Goal: Task Accomplishment & Management: Manage account settings

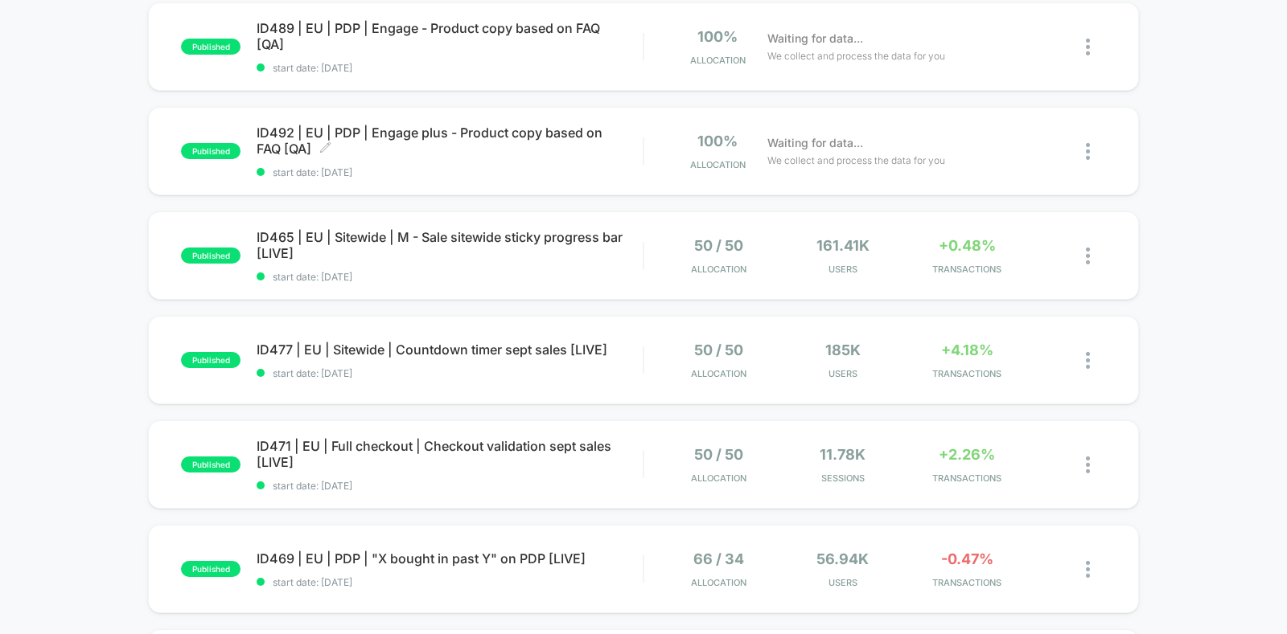
scroll to position [302, 0]
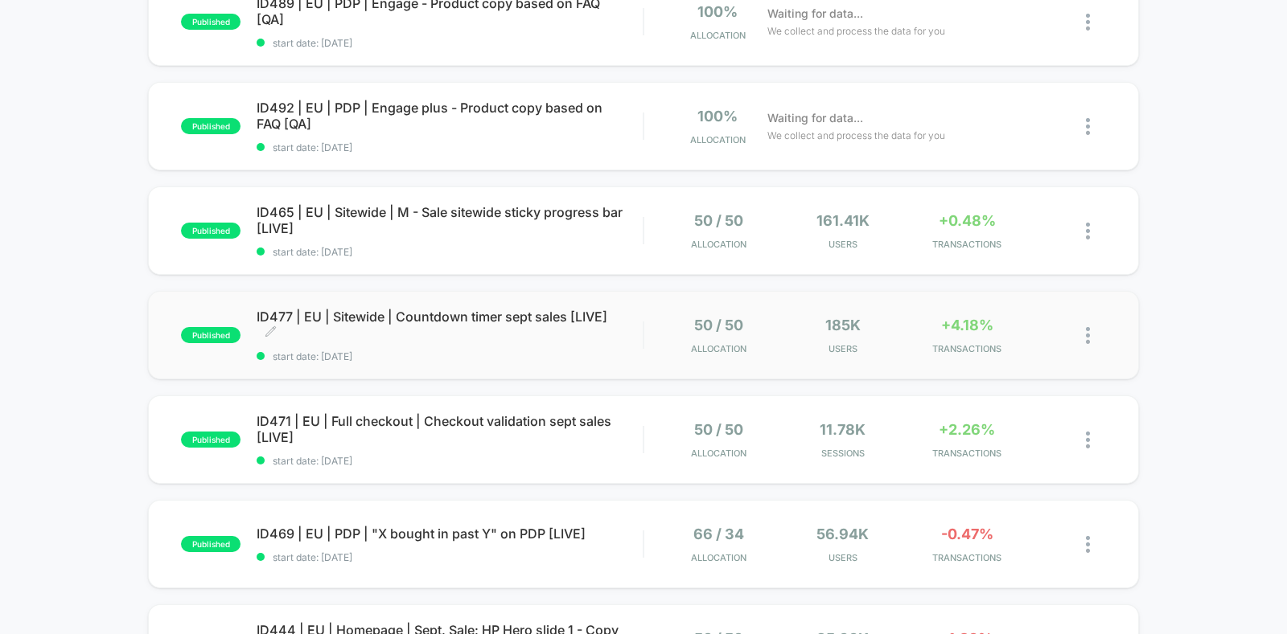
click at [345, 324] on span "ID477 | EU | Sitewide | Countdown timer sept sales [LIVE] Click to edit experie…" at bounding box center [449, 325] width 386 height 32
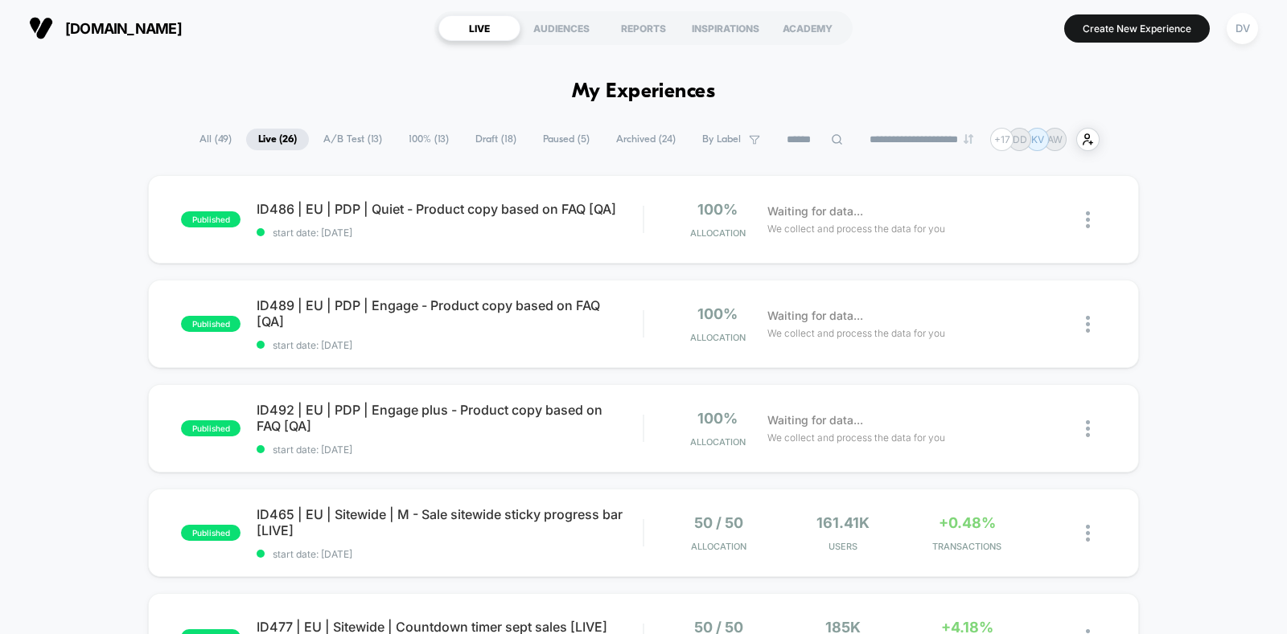
click at [946, 140] on select "**********" at bounding box center [922, 139] width 130 height 10
click at [857, 134] on select "**********" at bounding box center [922, 139] width 130 height 10
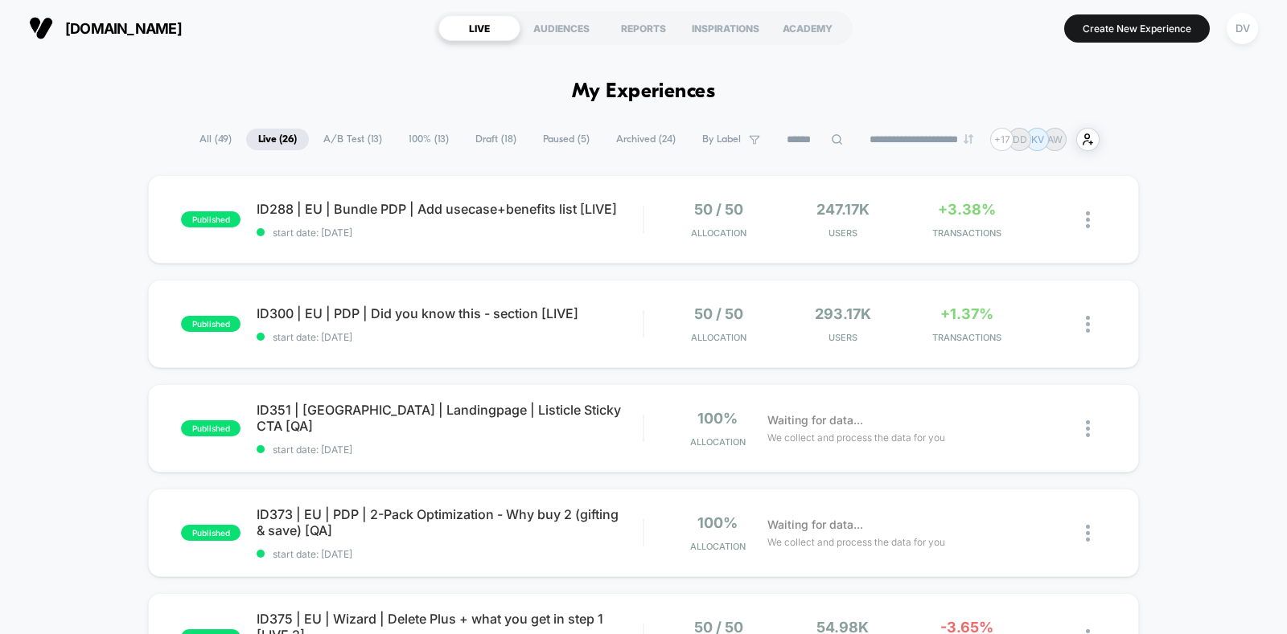
click at [885, 137] on select "**********" at bounding box center [922, 139] width 130 height 10
select select "*"
click at [857, 134] on select "**********" at bounding box center [922, 139] width 130 height 10
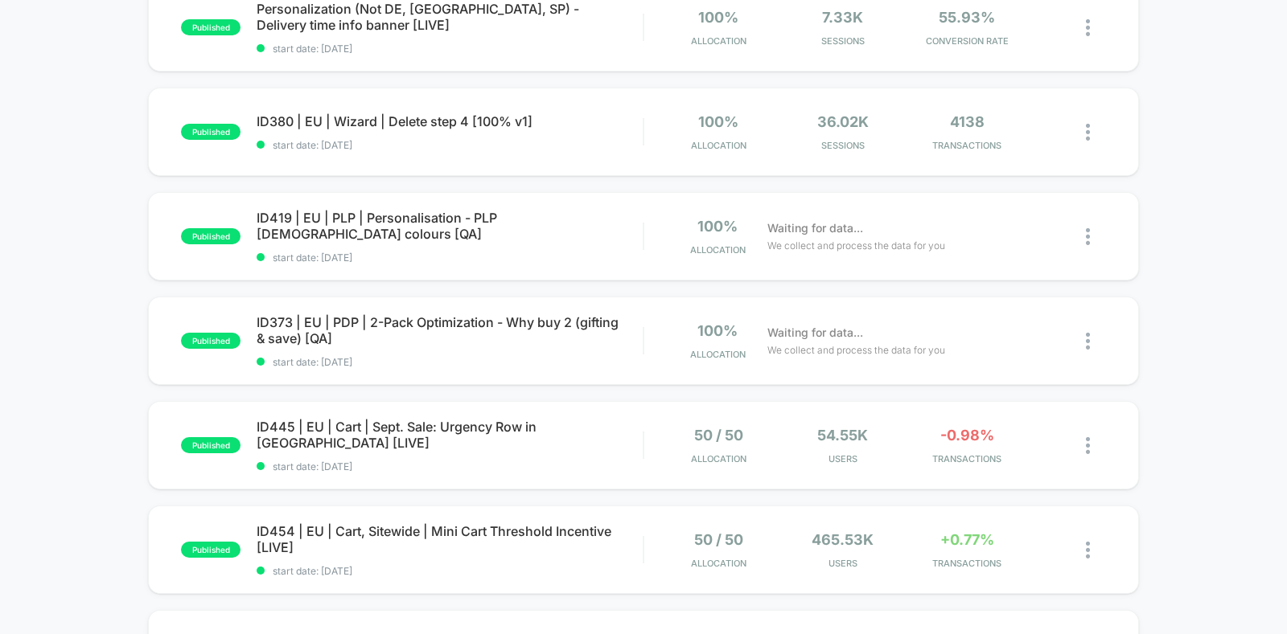
scroll to position [295, 0]
click at [1098, 138] on div at bounding box center [1095, 134] width 20 height 38
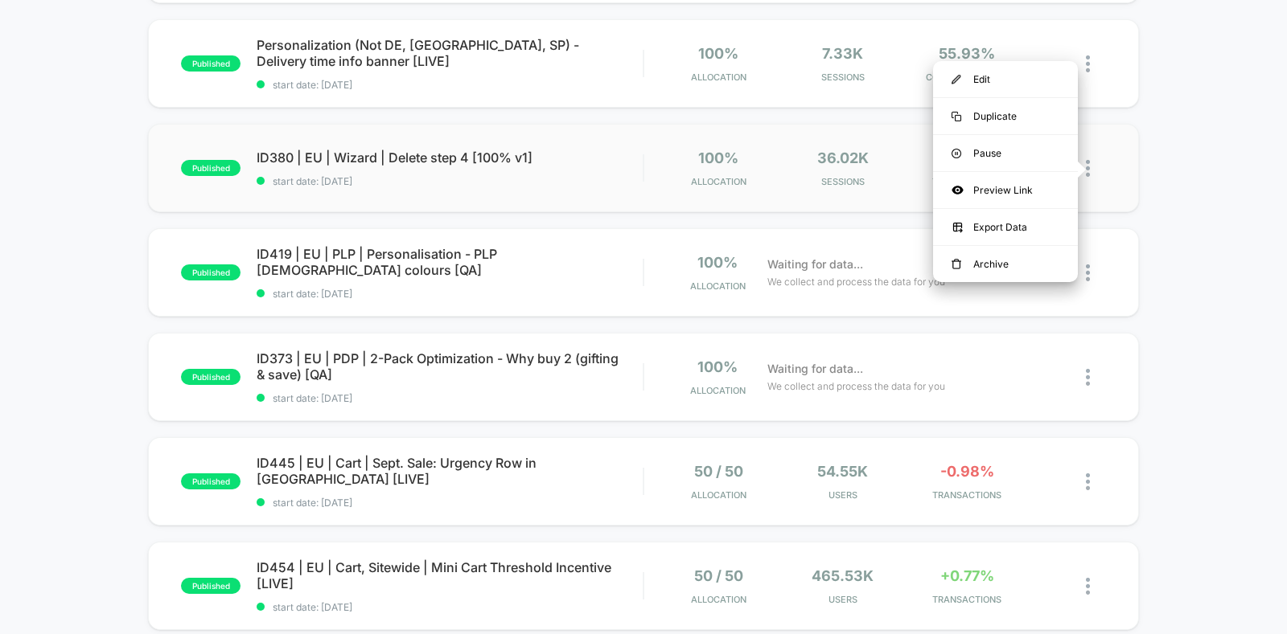
scroll to position [259, 0]
click at [981, 151] on div "Pause" at bounding box center [1005, 153] width 145 height 36
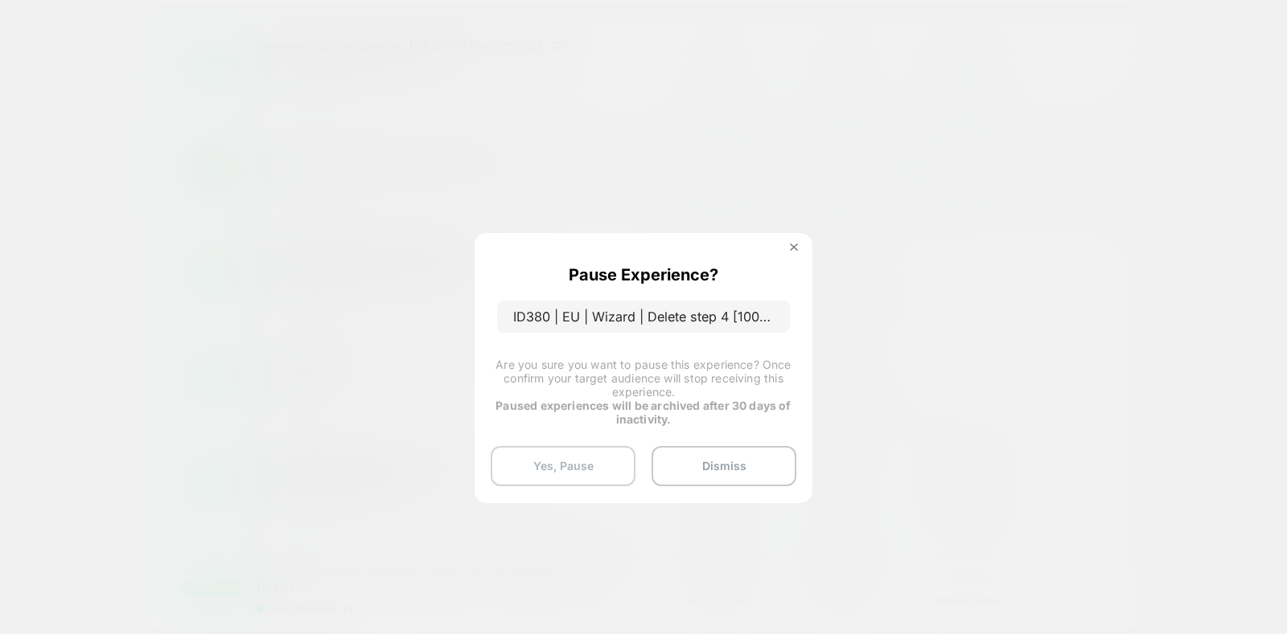
click at [580, 454] on button "Yes, Pause" at bounding box center [562, 466] width 145 height 40
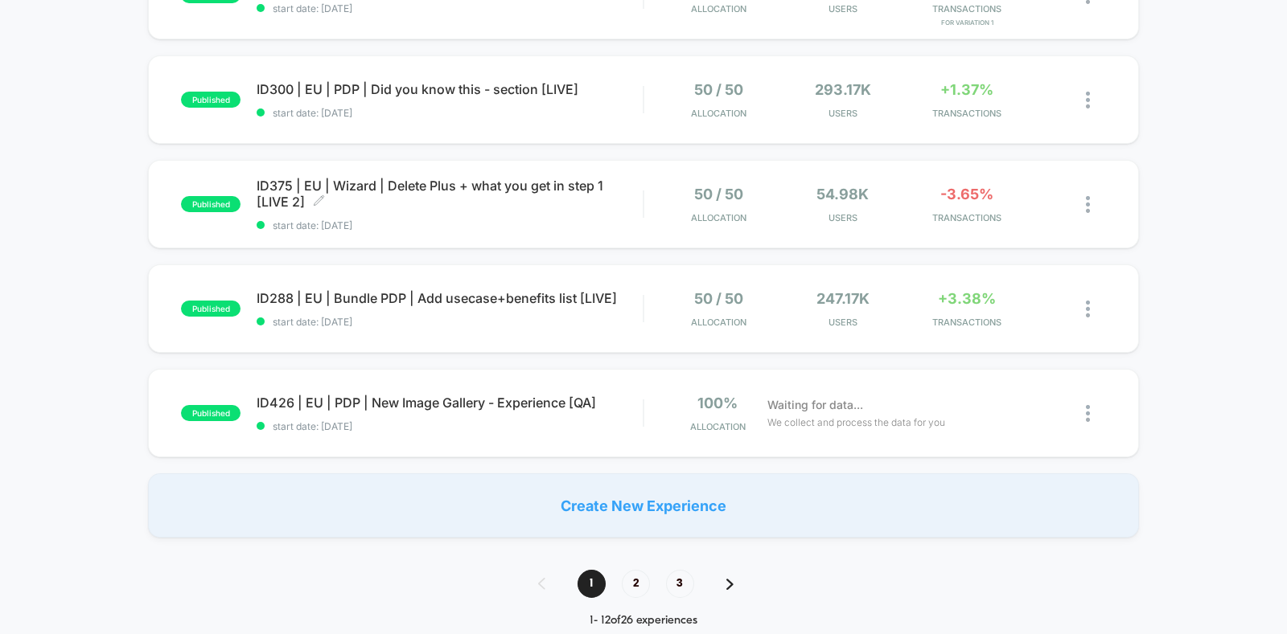
scroll to position [965, 0]
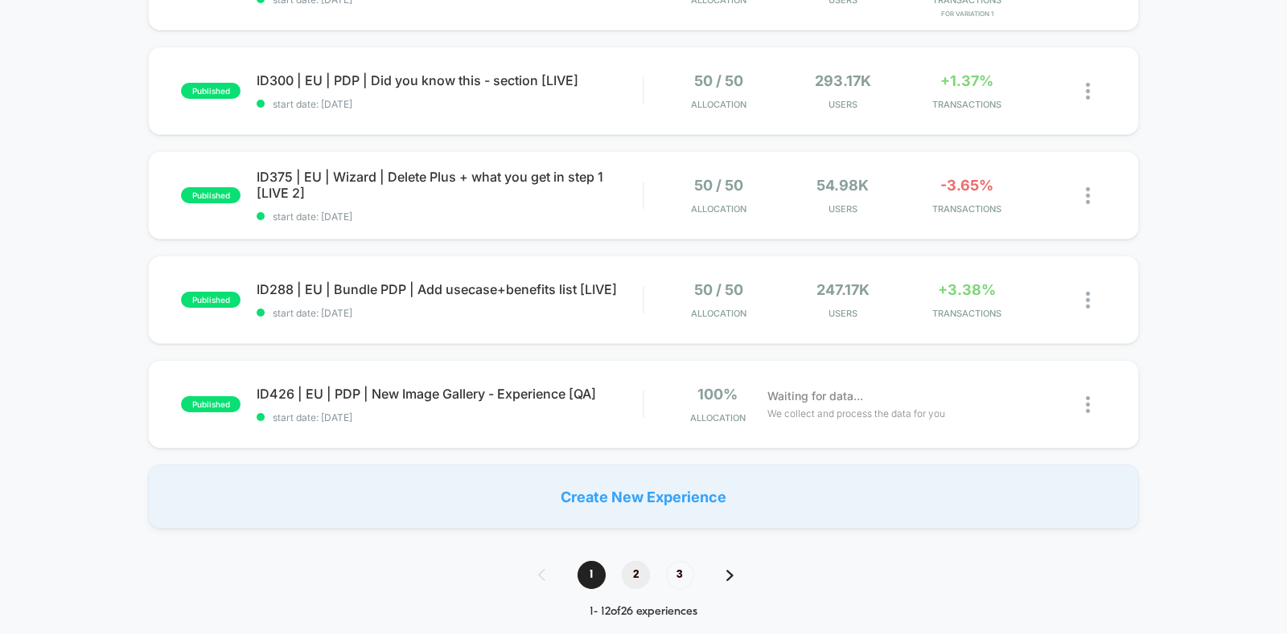
click at [627, 565] on span "2" at bounding box center [636, 575] width 28 height 28
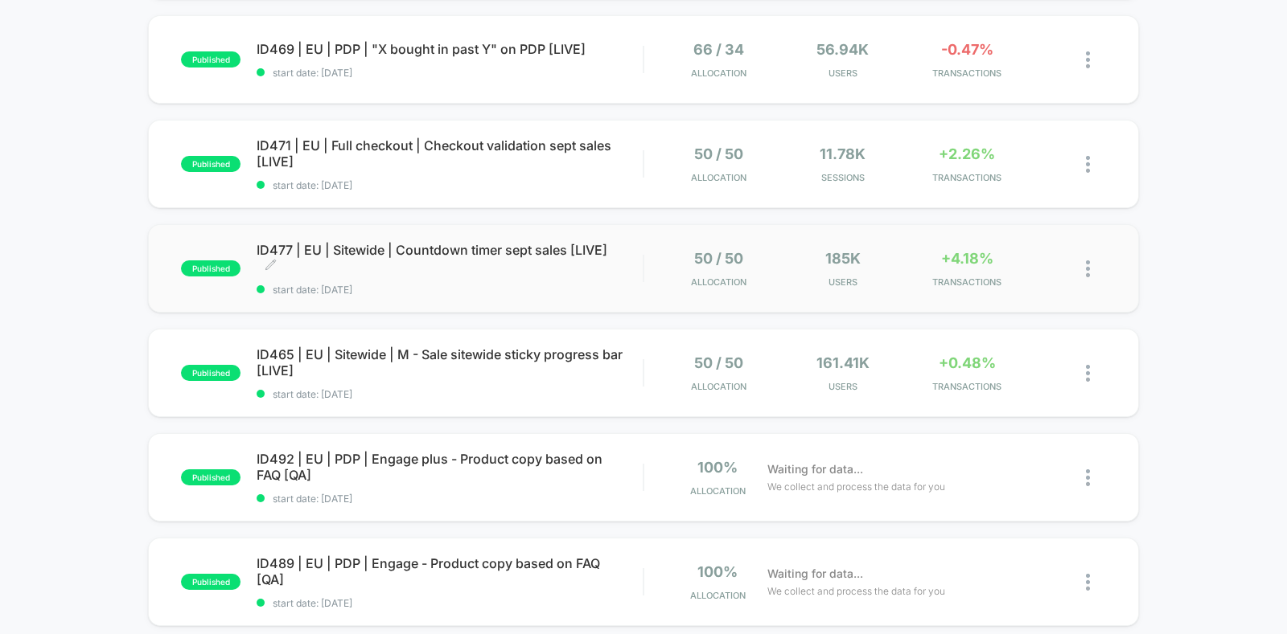
scroll to position [789, 0]
click at [454, 290] on span "start date: [DATE]" at bounding box center [449, 288] width 386 height 12
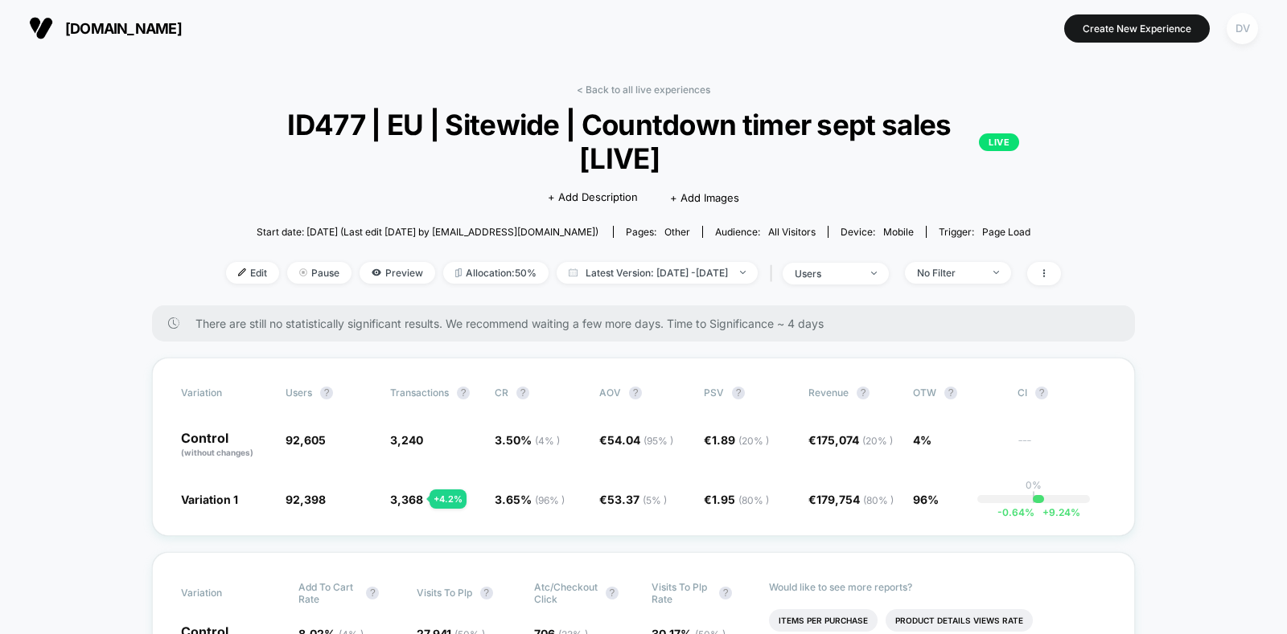
click at [1241, 34] on div "DV" at bounding box center [1241, 28] width 31 height 31
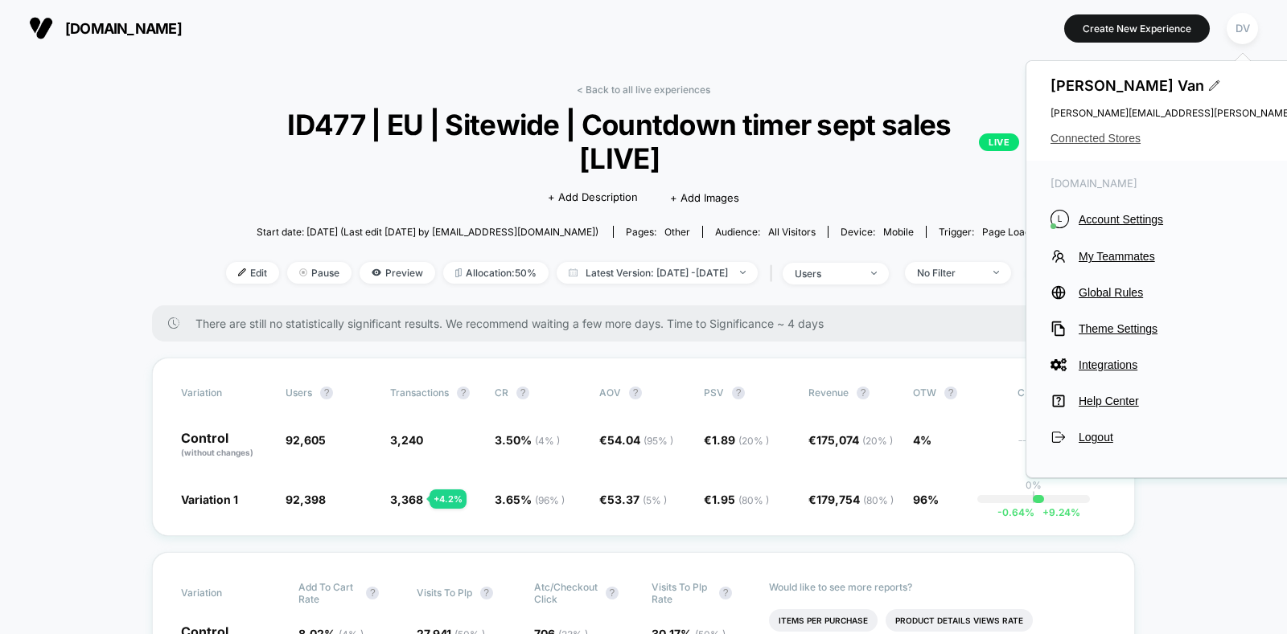
click at [1091, 137] on span "Connected Stores" at bounding box center [1209, 138] width 319 height 13
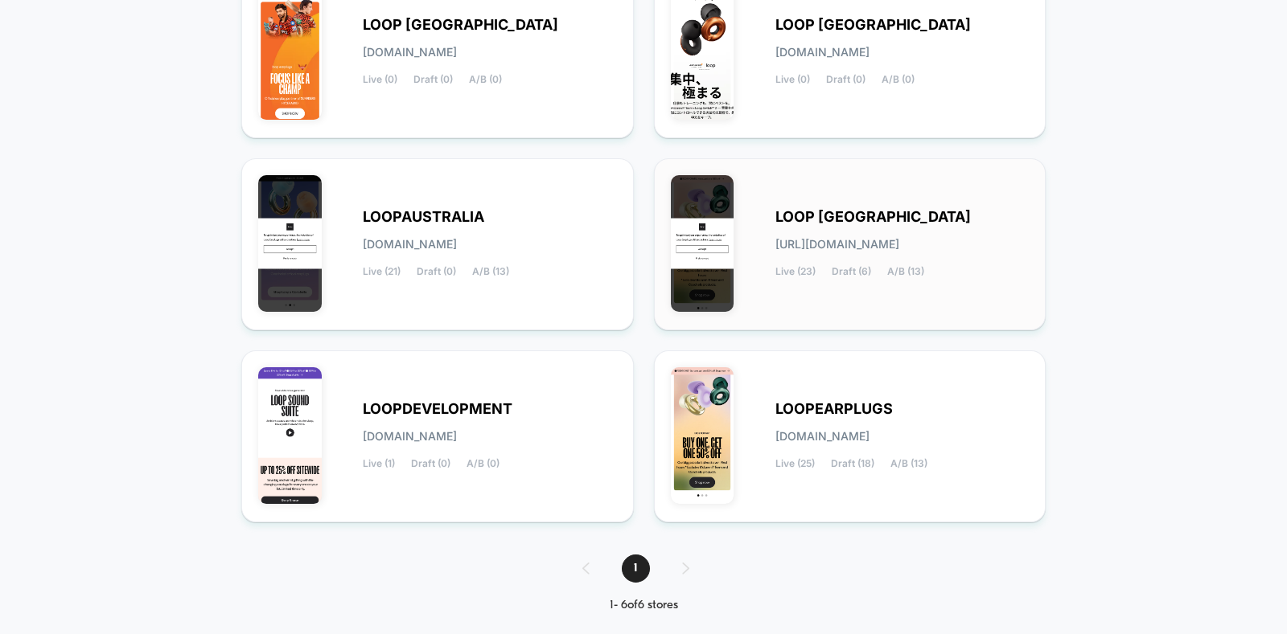
click at [815, 219] on span "LOOP [GEOGRAPHIC_DATA]" at bounding box center [872, 216] width 195 height 11
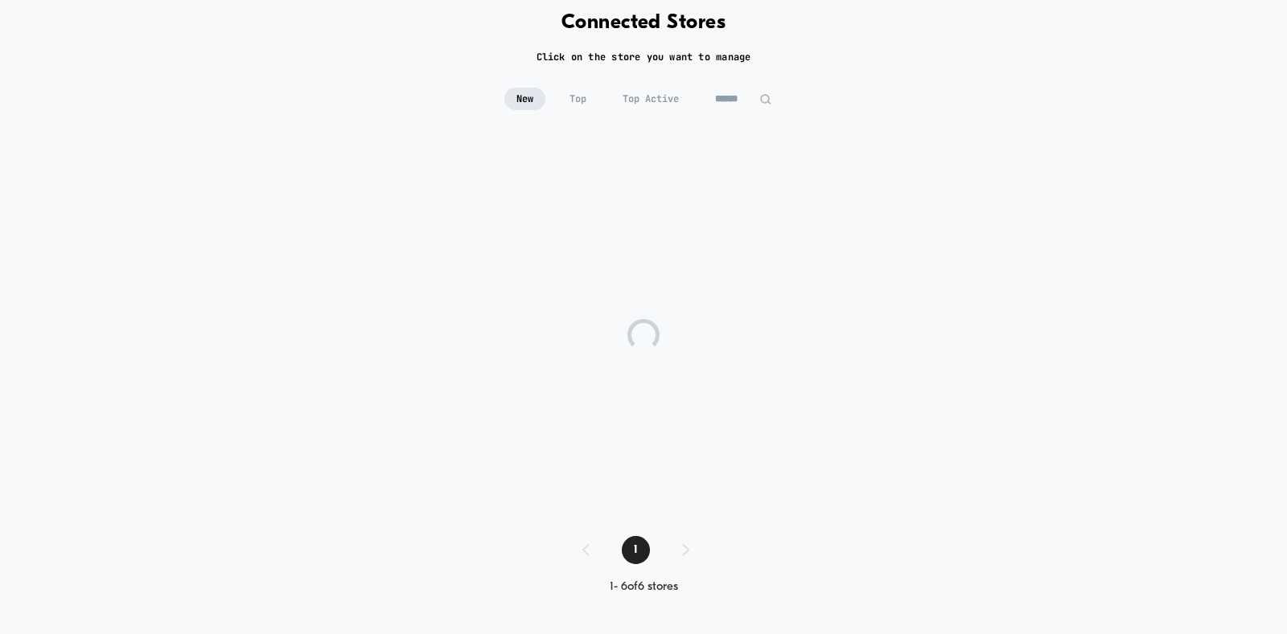
scroll to position [62, 0]
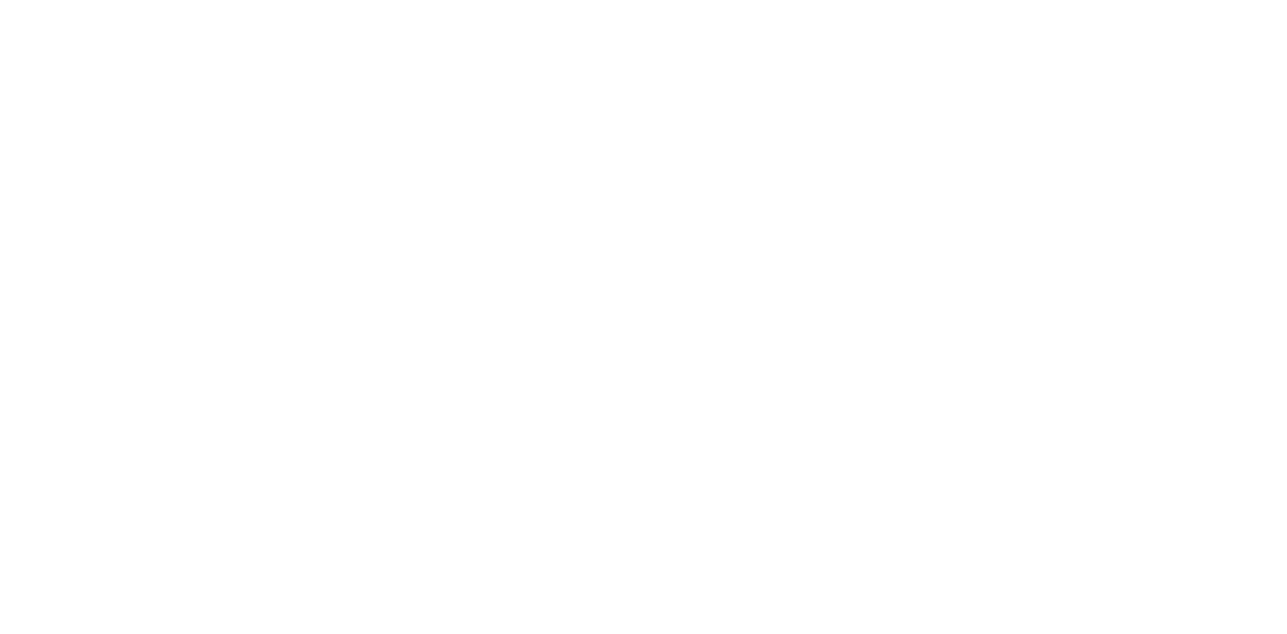
select select "*"
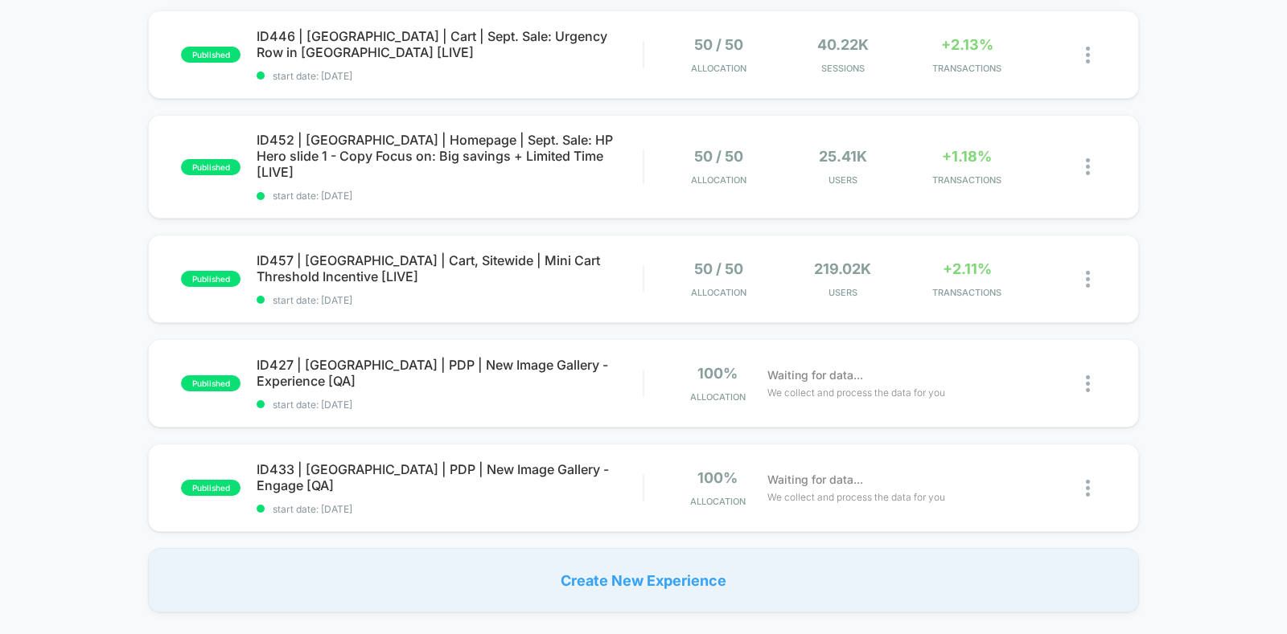
scroll to position [977, 0]
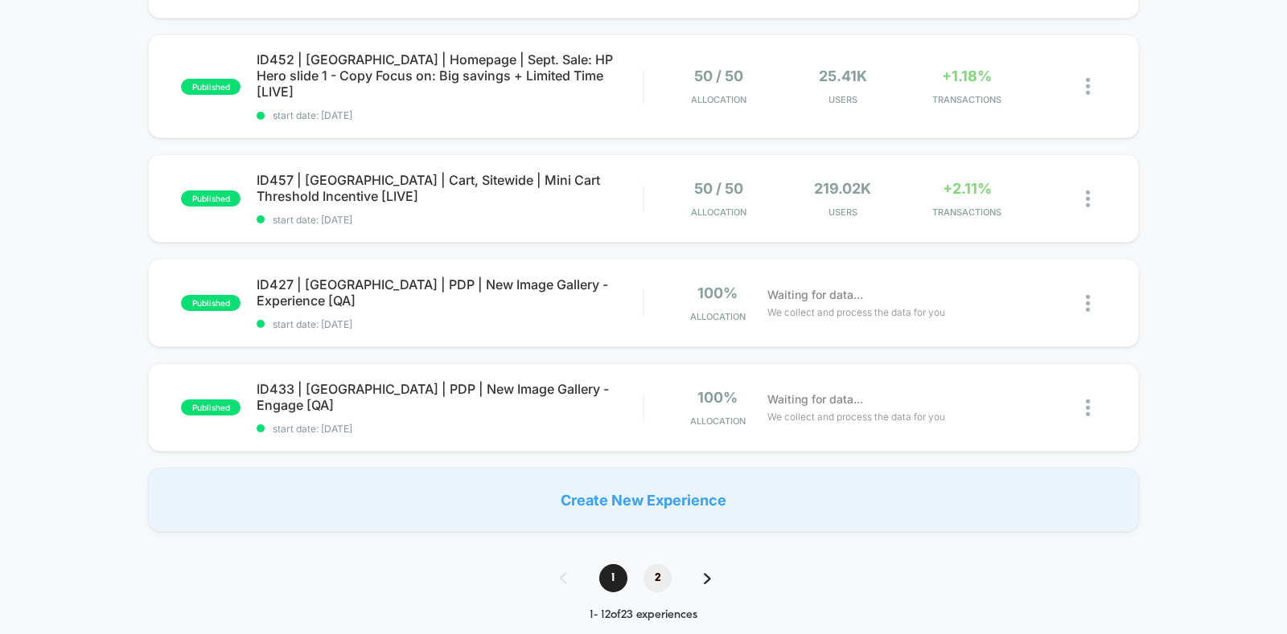
click at [650, 564] on span "2" at bounding box center [657, 578] width 28 height 28
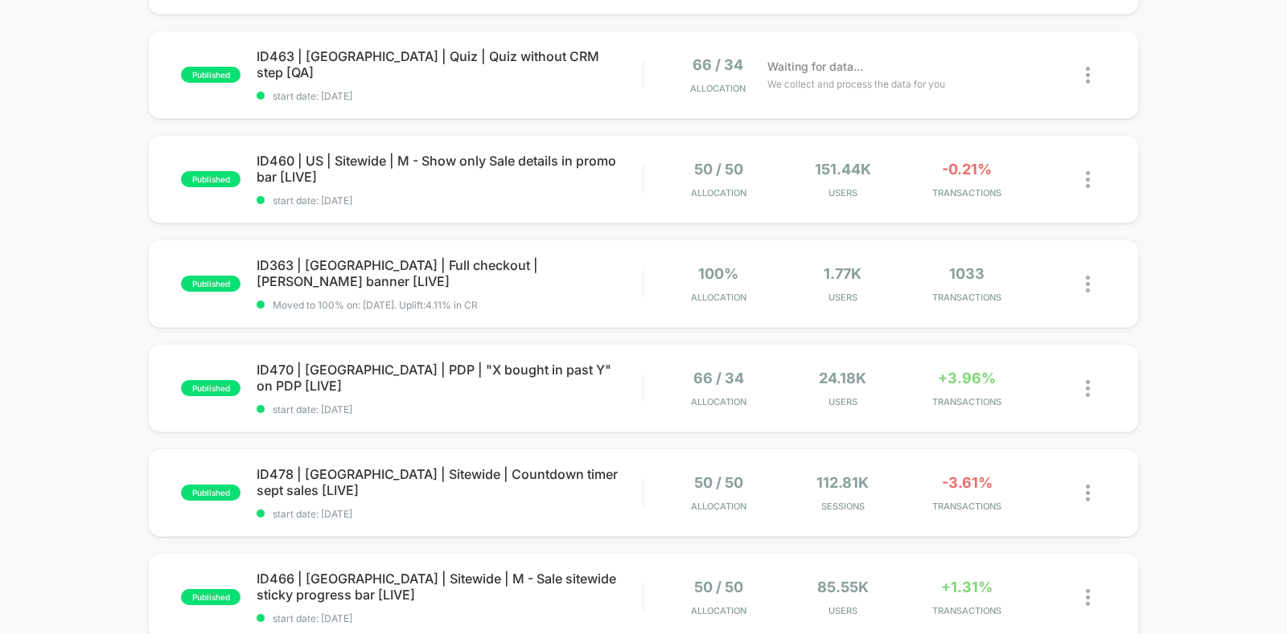
scroll to position [474, 0]
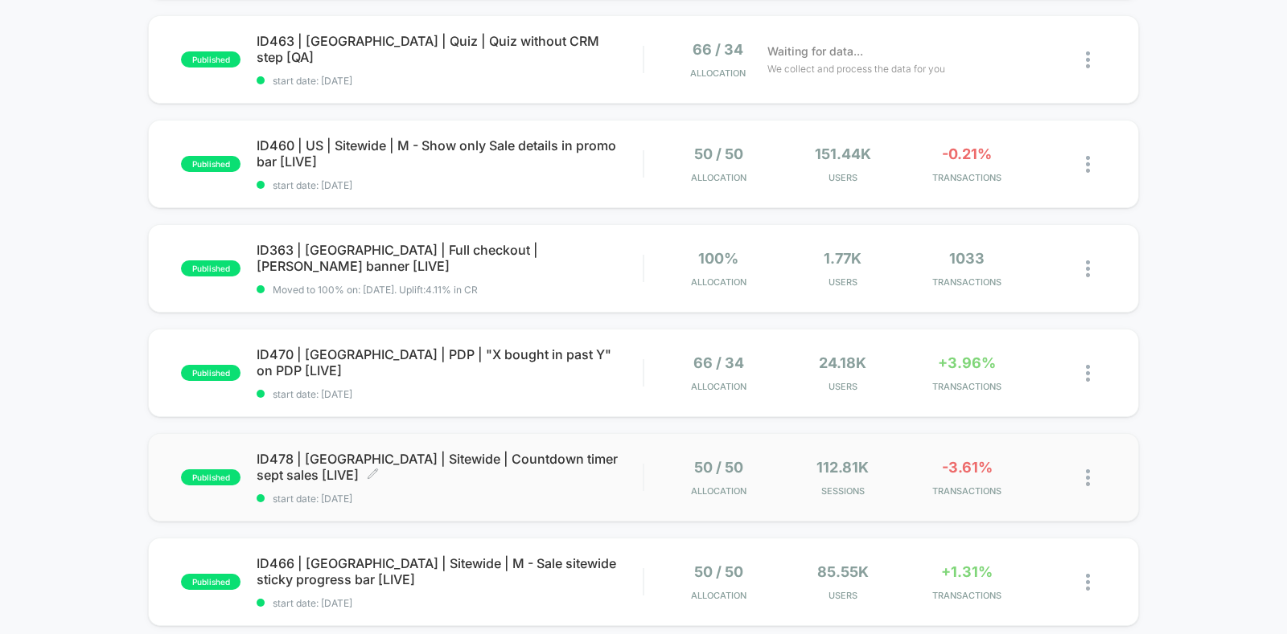
click at [534, 460] on span "ID478 | [GEOGRAPHIC_DATA] | Sitewide | Countdown timer sept sales [LIVE] Click …" at bounding box center [449, 467] width 386 height 32
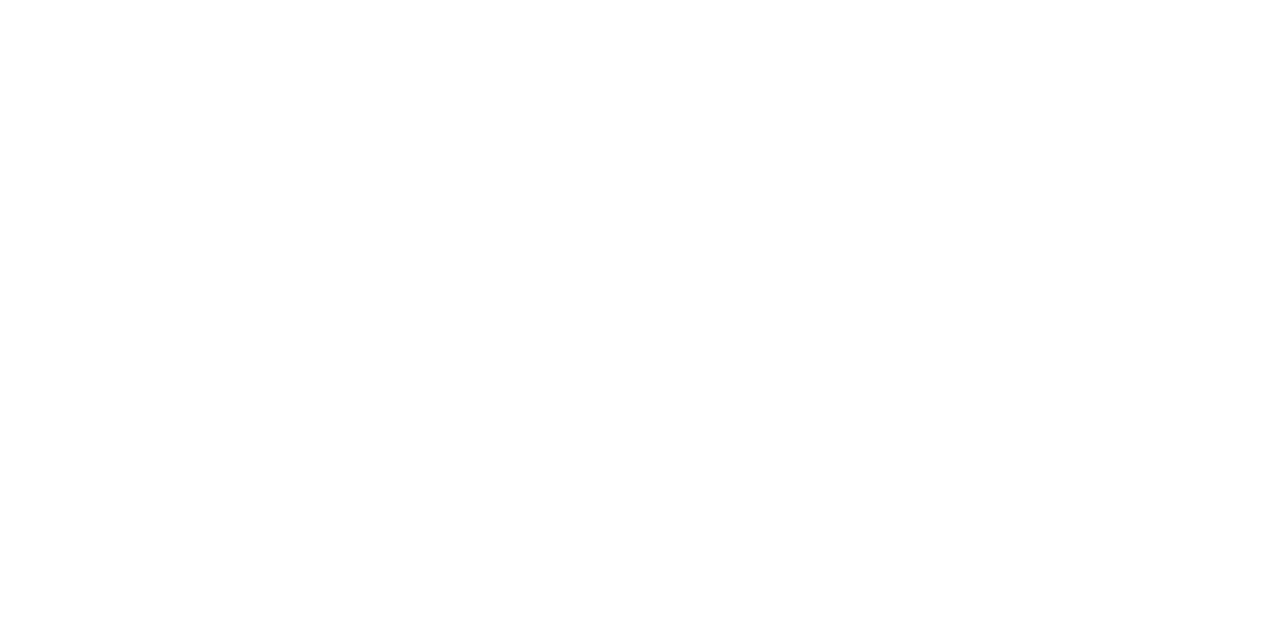
select select "*"
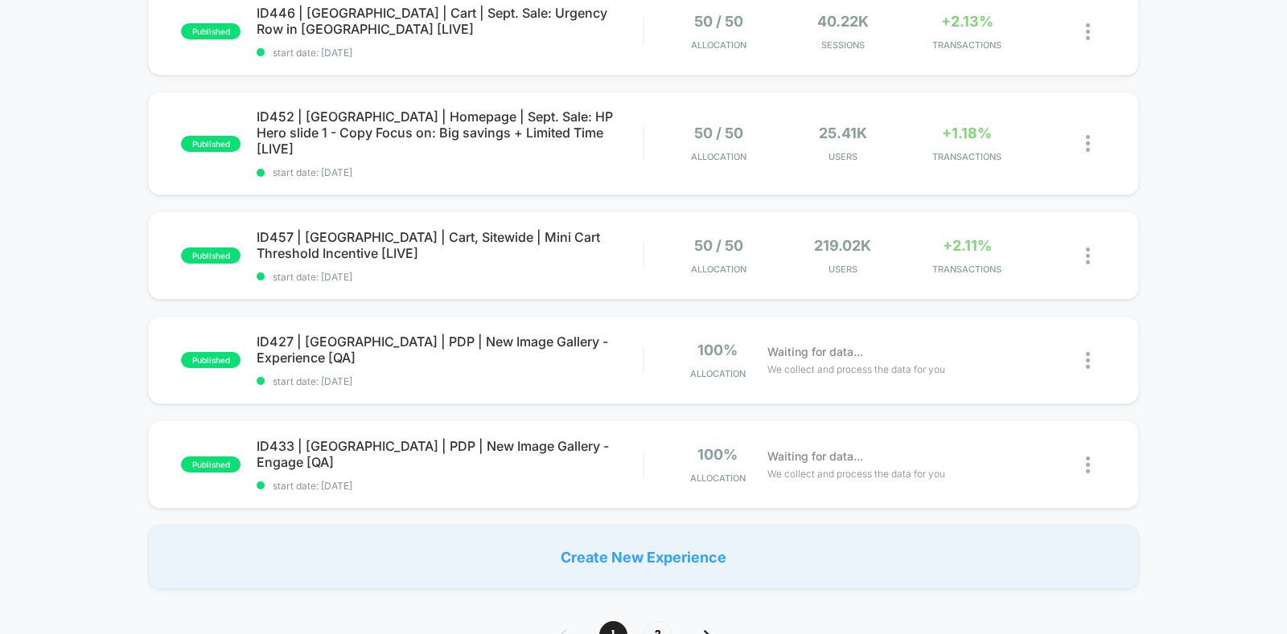
scroll to position [921, 0]
click at [655, 621] on span "2" at bounding box center [657, 635] width 28 height 28
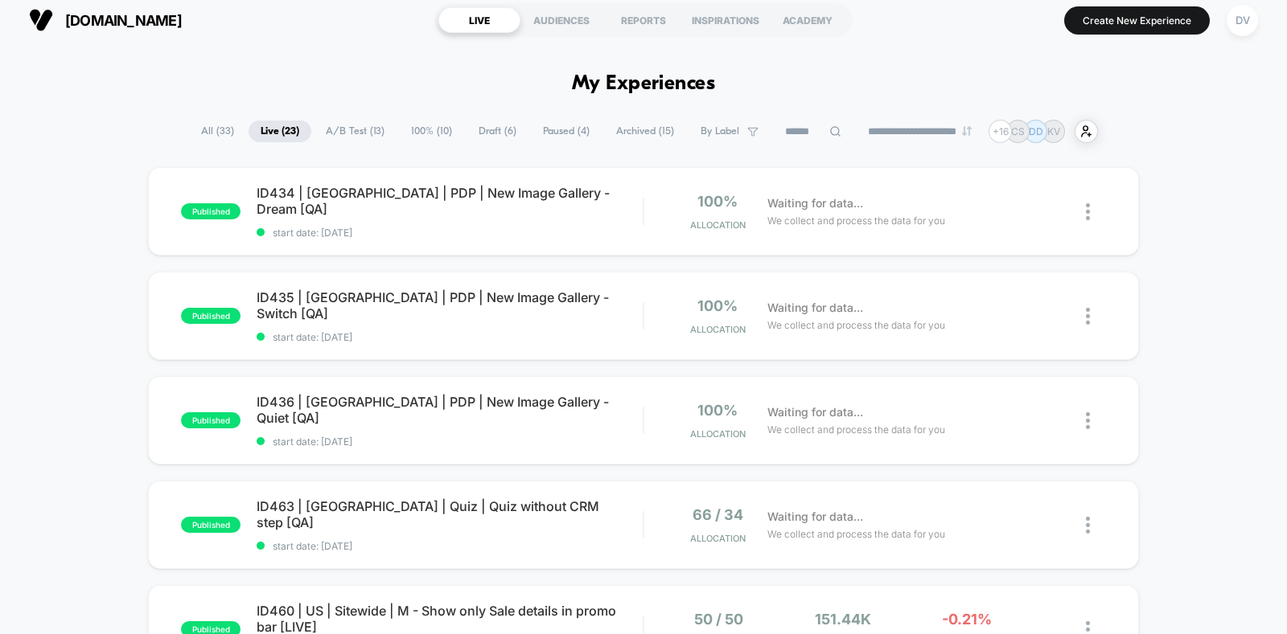
scroll to position [0, 0]
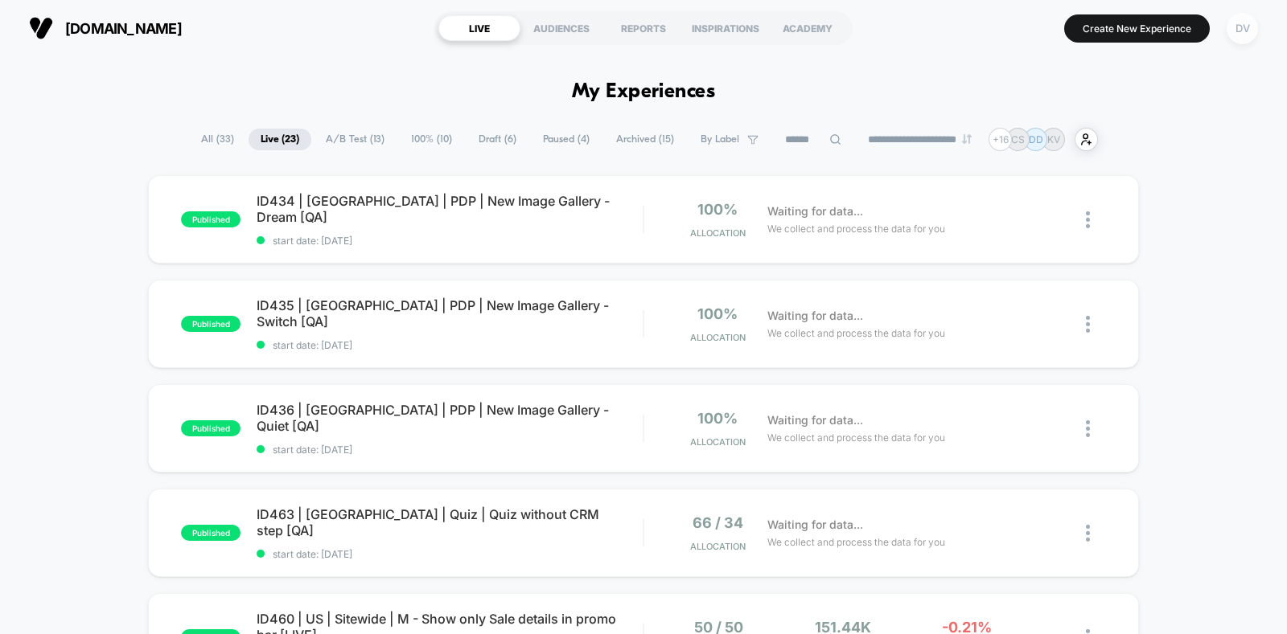
click at [1248, 36] on div "DV" at bounding box center [1241, 28] width 31 height 31
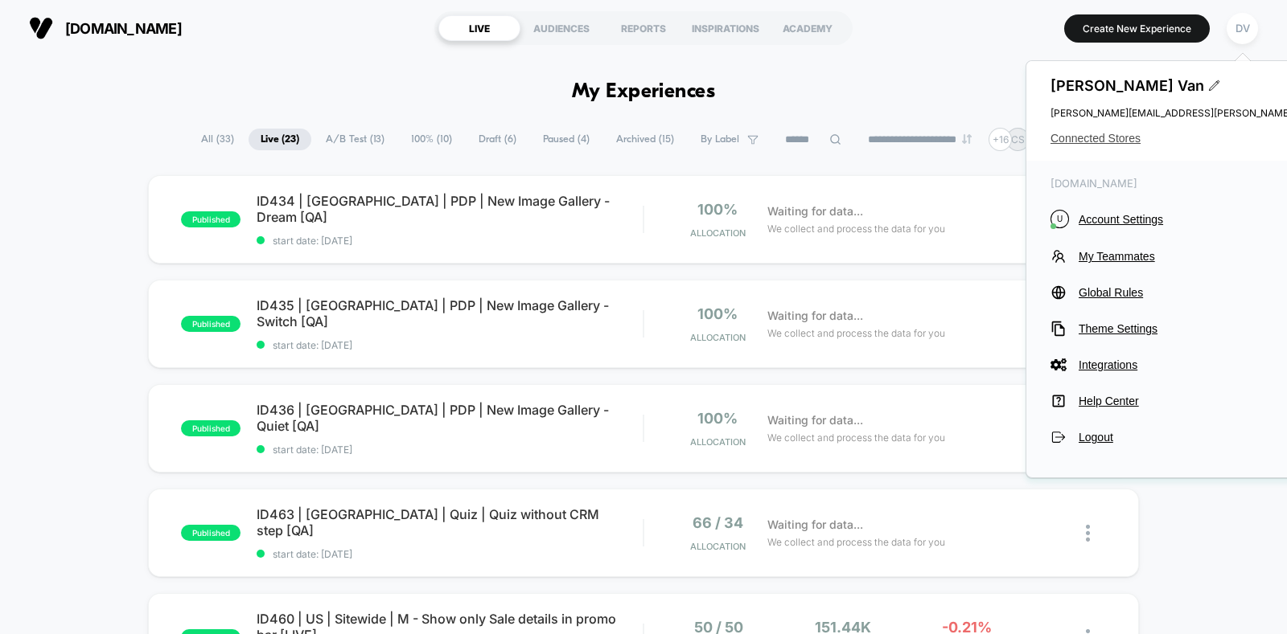
click at [1091, 132] on span "Connected Stores" at bounding box center [1209, 138] width 319 height 13
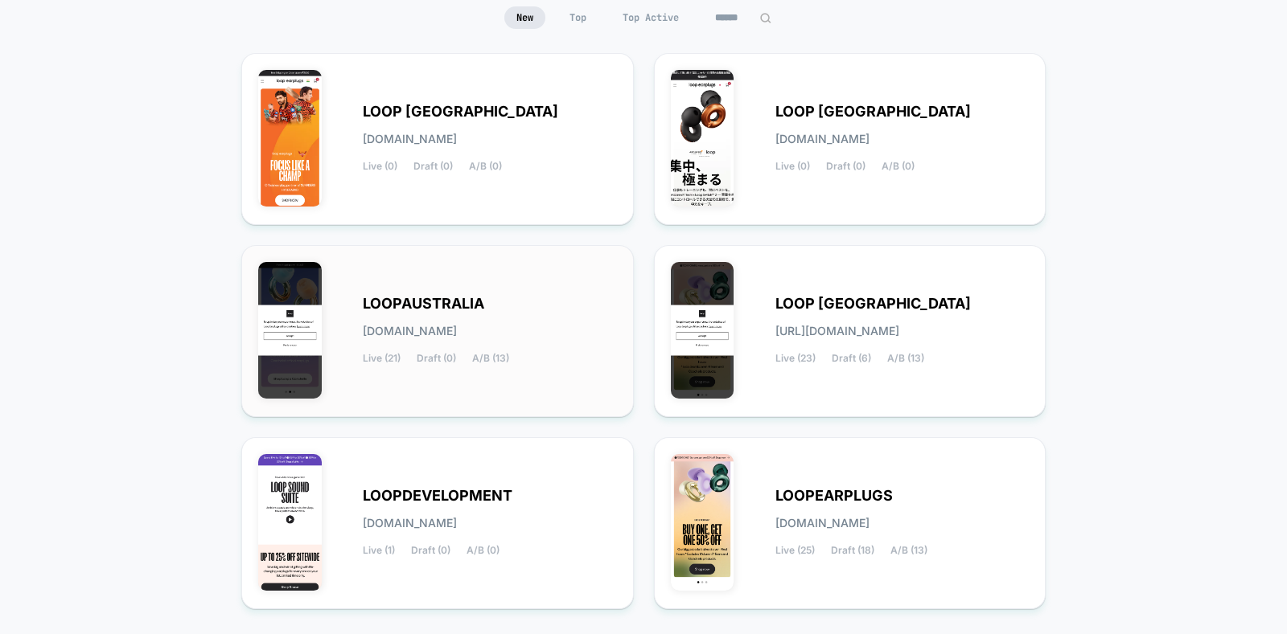
click at [525, 328] on div "LOOPAUSTRALIA [DOMAIN_NAME] Live (21) Draft (0) A/B (13)" at bounding box center [490, 331] width 254 height 66
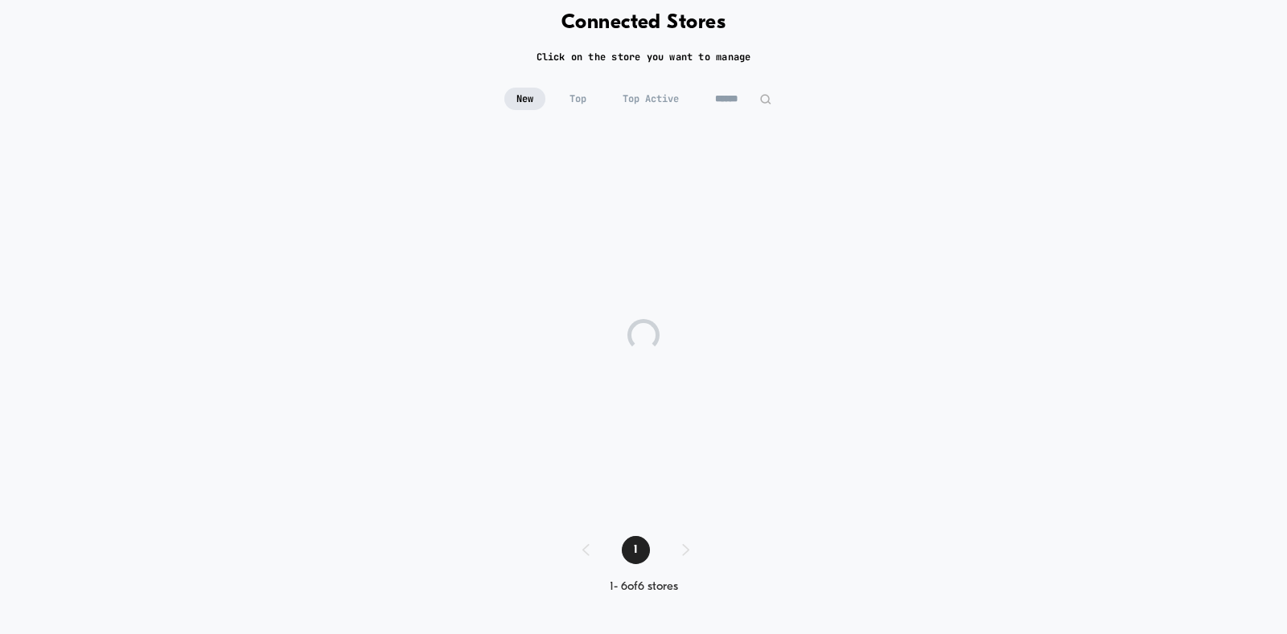
scroll to position [81, 0]
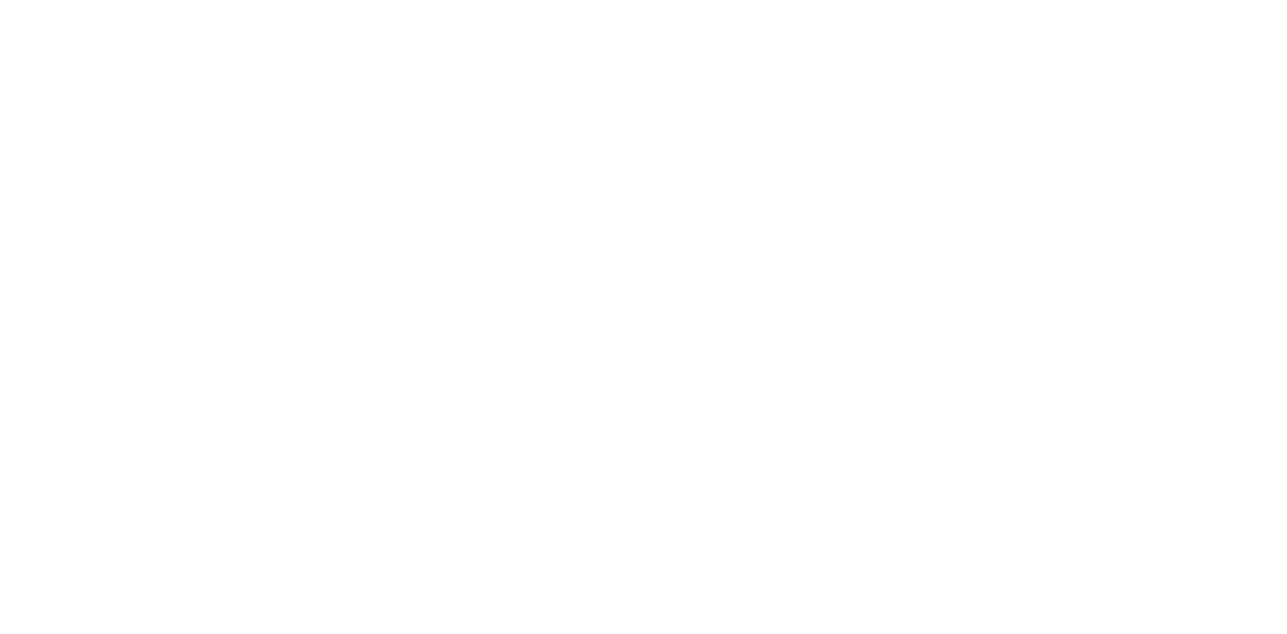
select select "*"
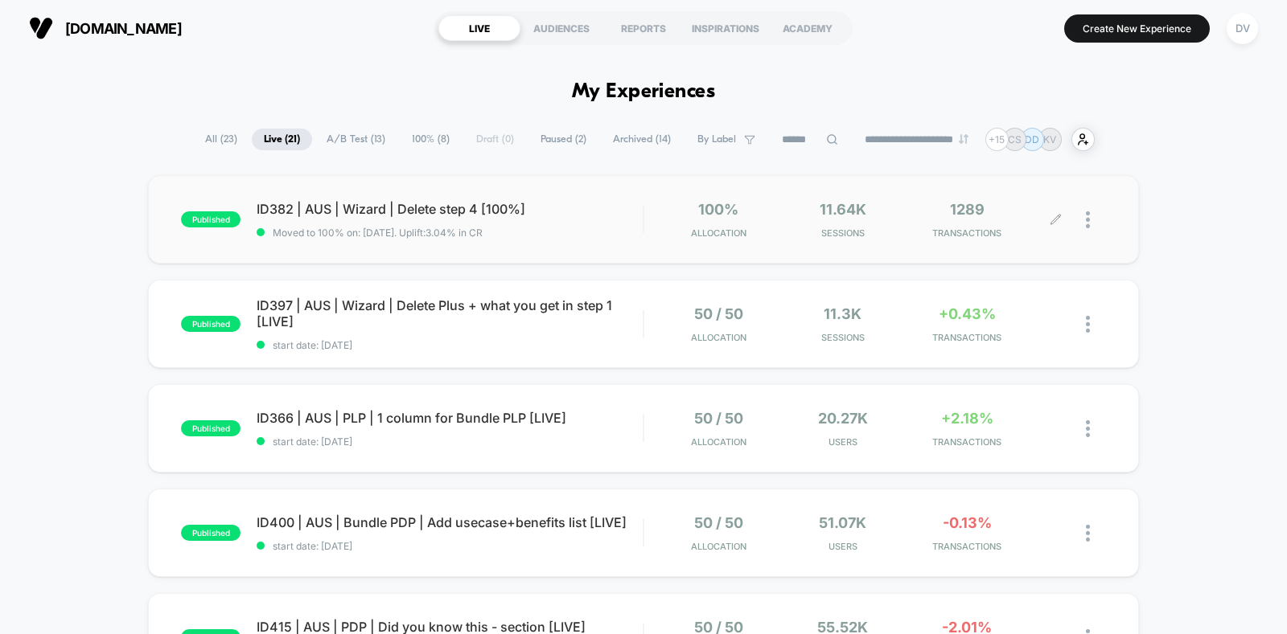
click at [1088, 221] on img at bounding box center [1087, 219] width 4 height 17
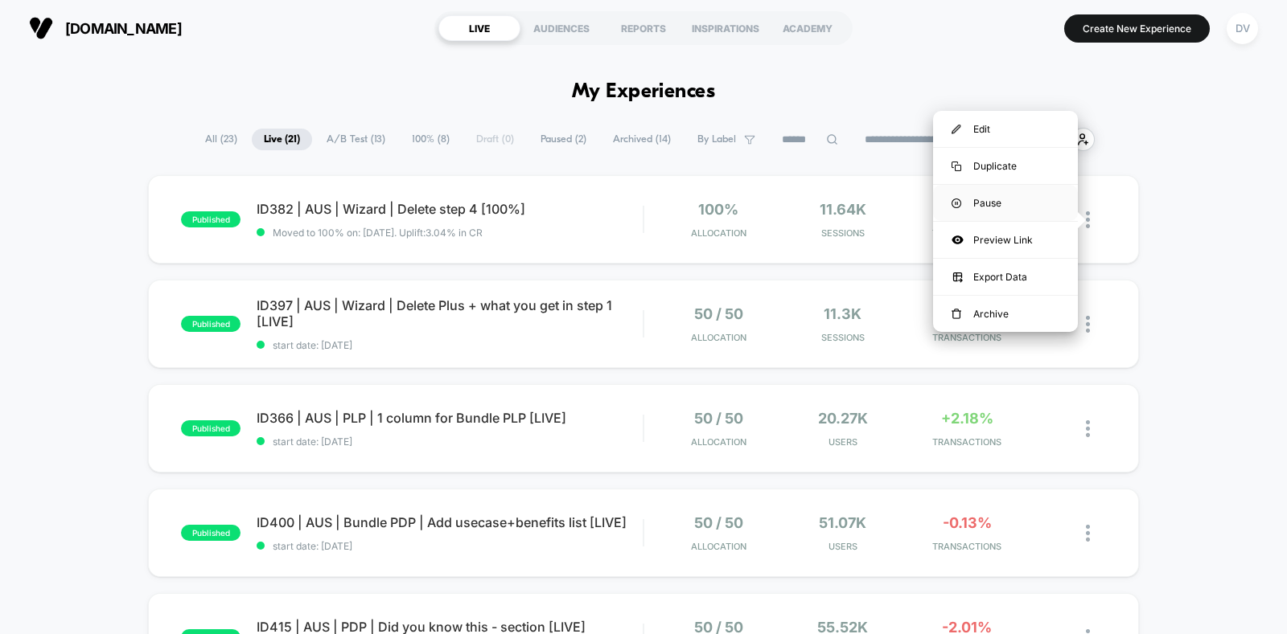
click at [991, 208] on div "Pause" at bounding box center [1005, 203] width 145 height 36
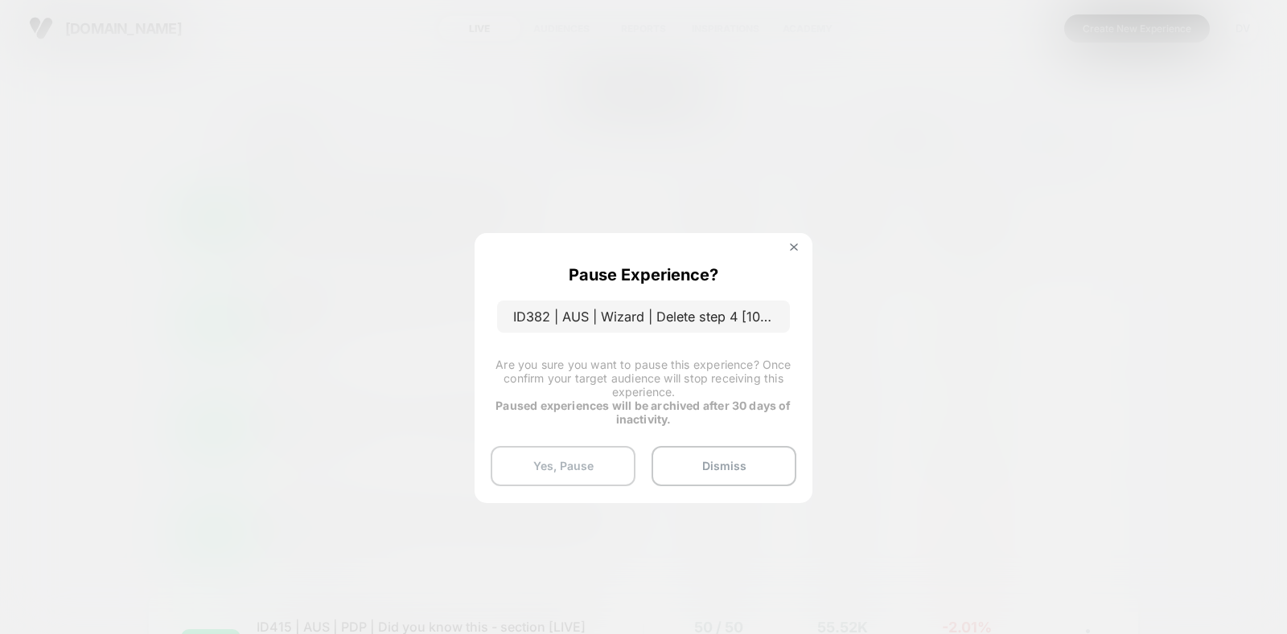
click at [575, 446] on button "Yes, Pause" at bounding box center [562, 466] width 145 height 40
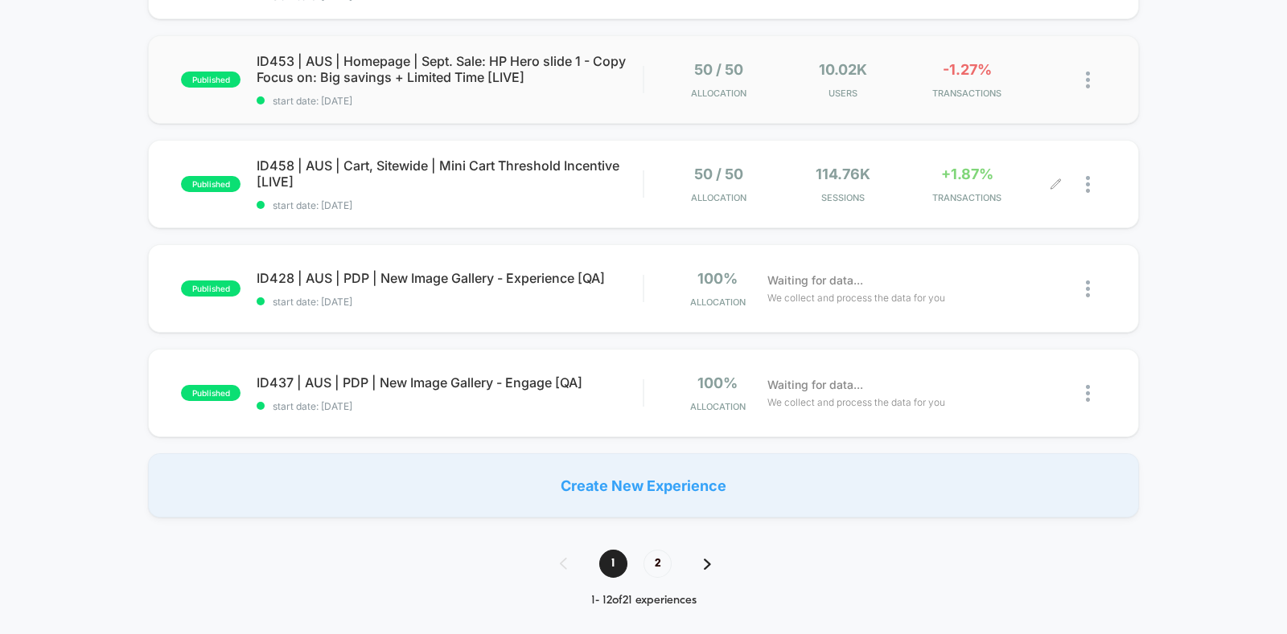
scroll to position [979, 0]
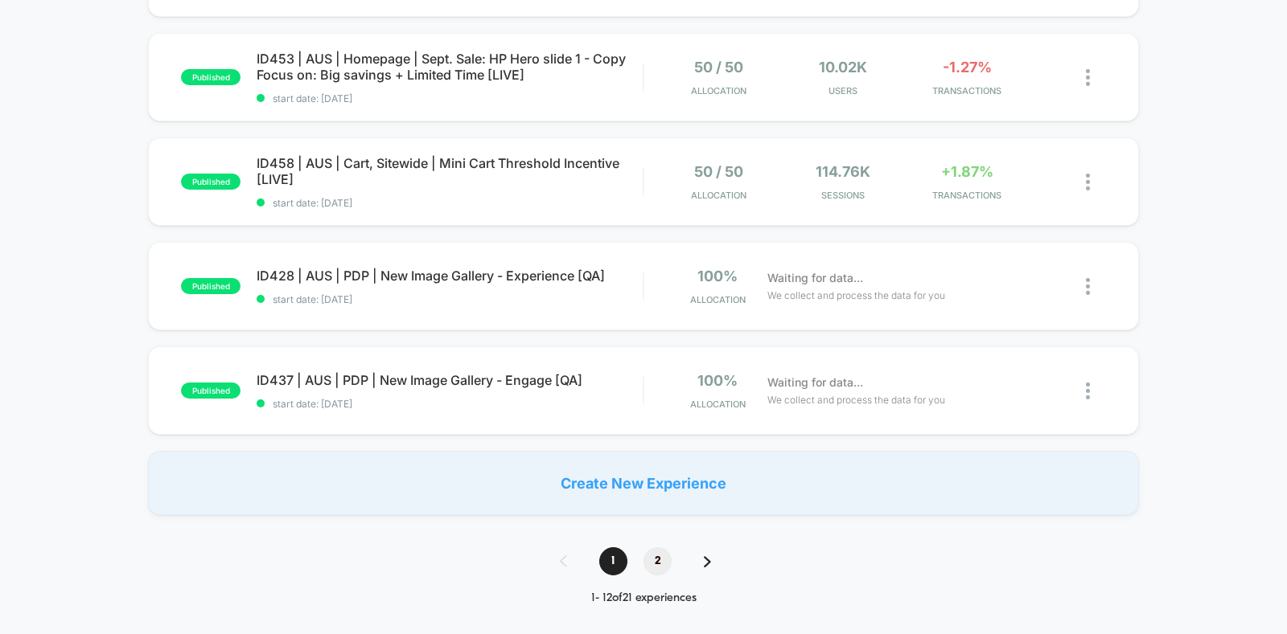
click at [658, 555] on span "2" at bounding box center [657, 562] width 28 height 28
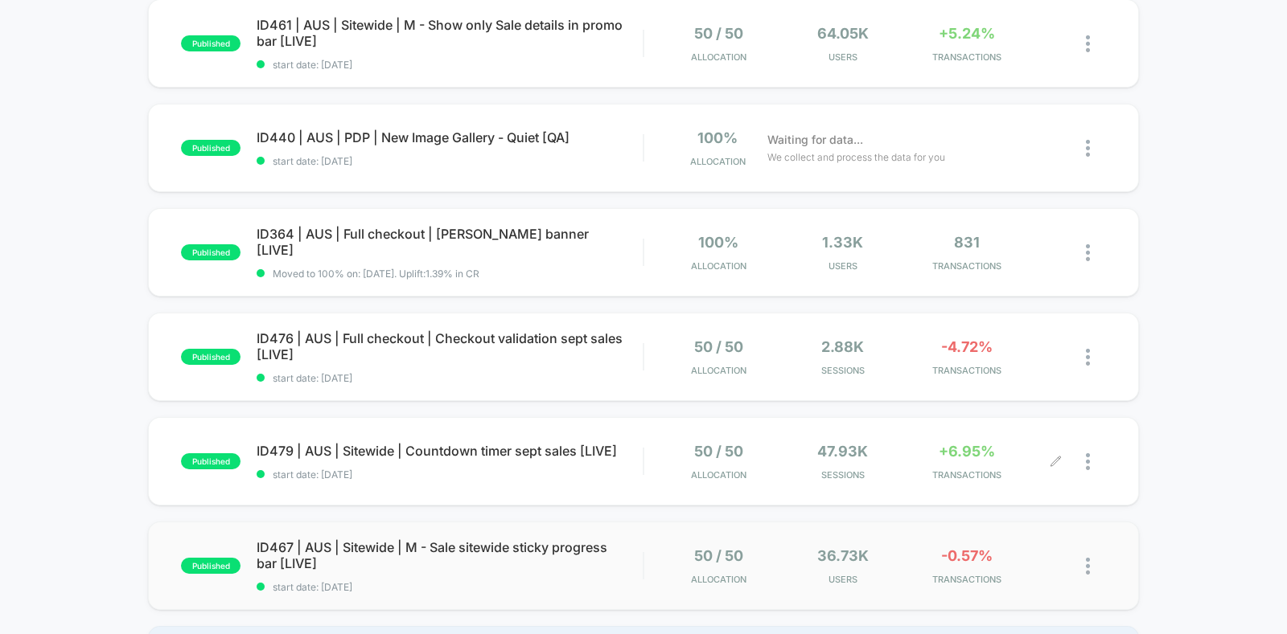
scroll to position [0, 0]
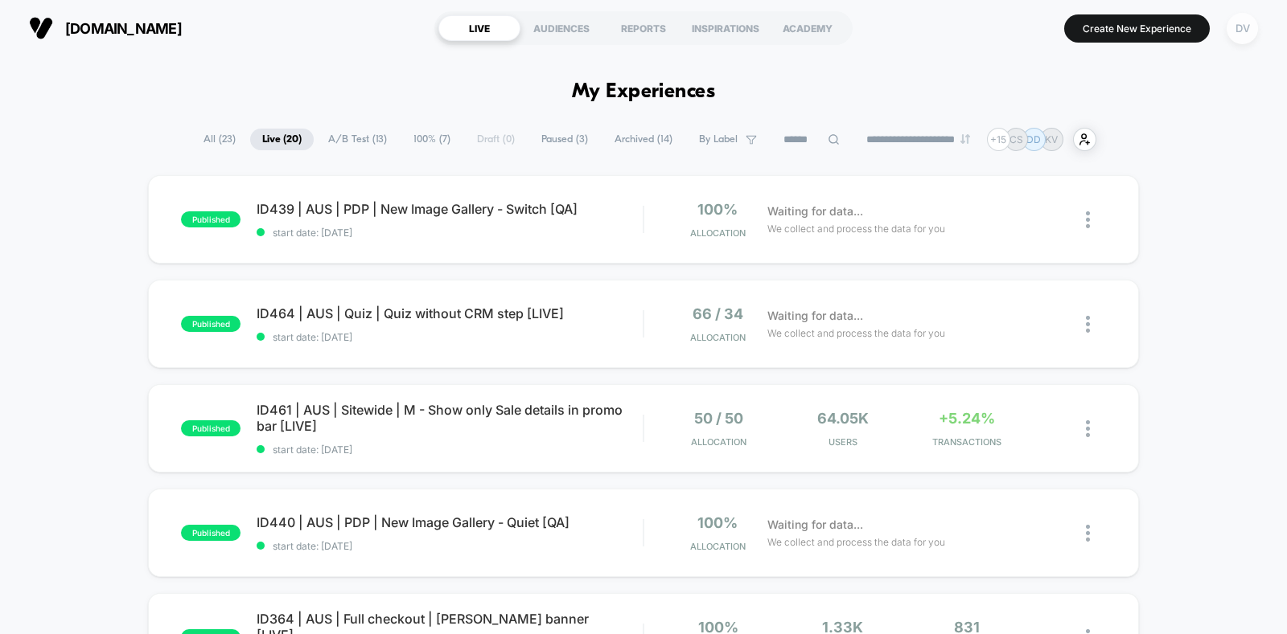
click at [1235, 22] on div "DV" at bounding box center [1241, 28] width 31 height 31
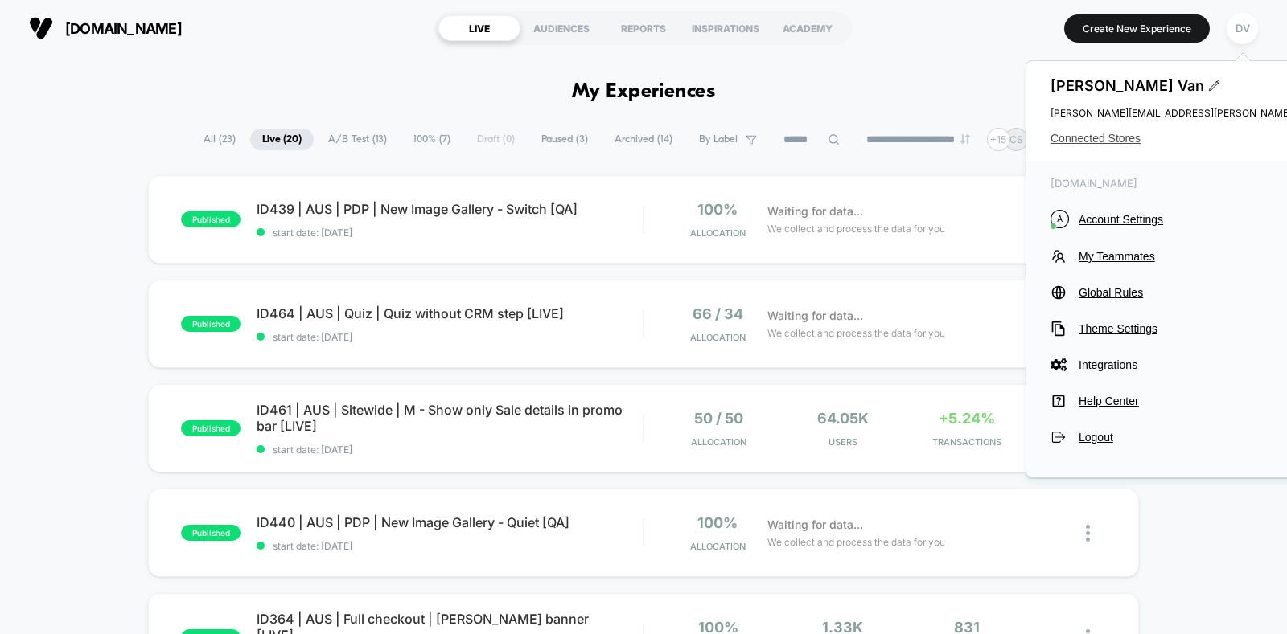
click at [1085, 138] on span "Connected Stores" at bounding box center [1209, 138] width 319 height 13
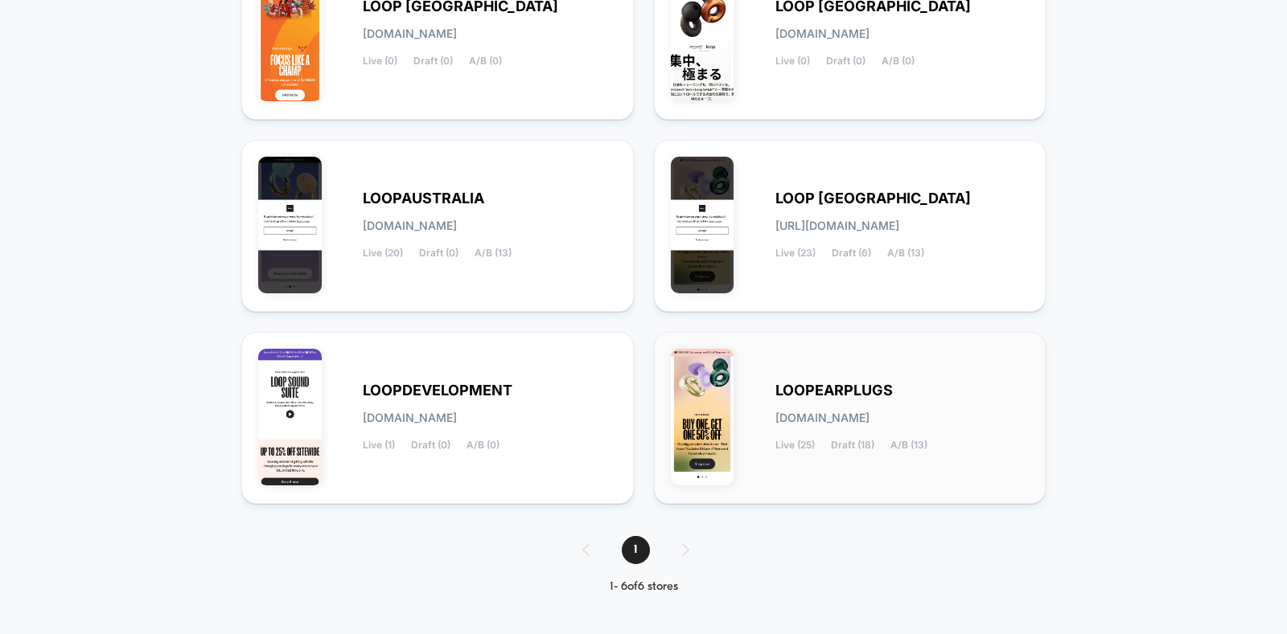
click at [815, 401] on div "LOOPEARPLUGS [DOMAIN_NAME] Live (25) Draft (18) A/B (13)" at bounding box center [902, 418] width 254 height 66
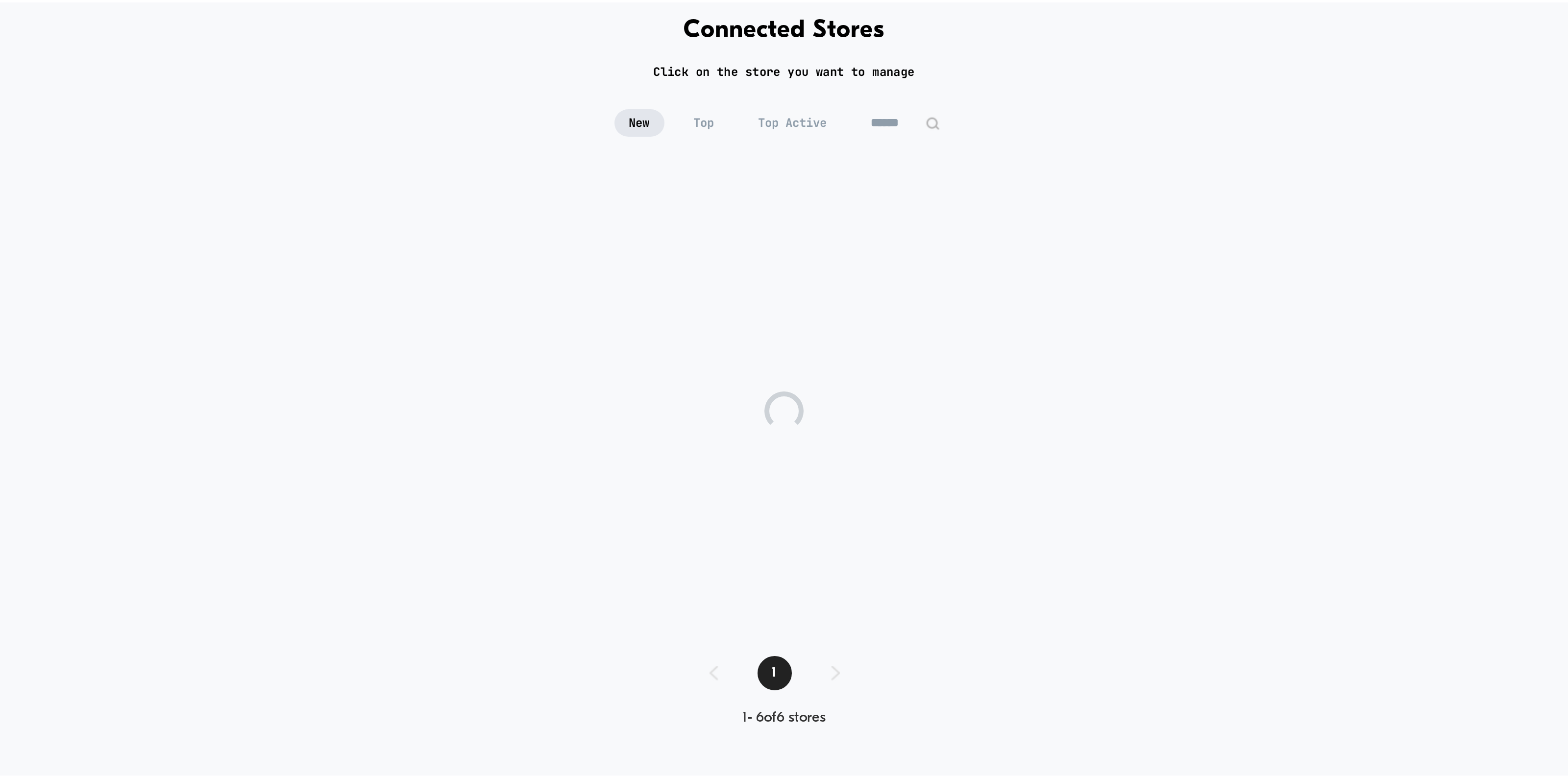
scroll to position [49, 0]
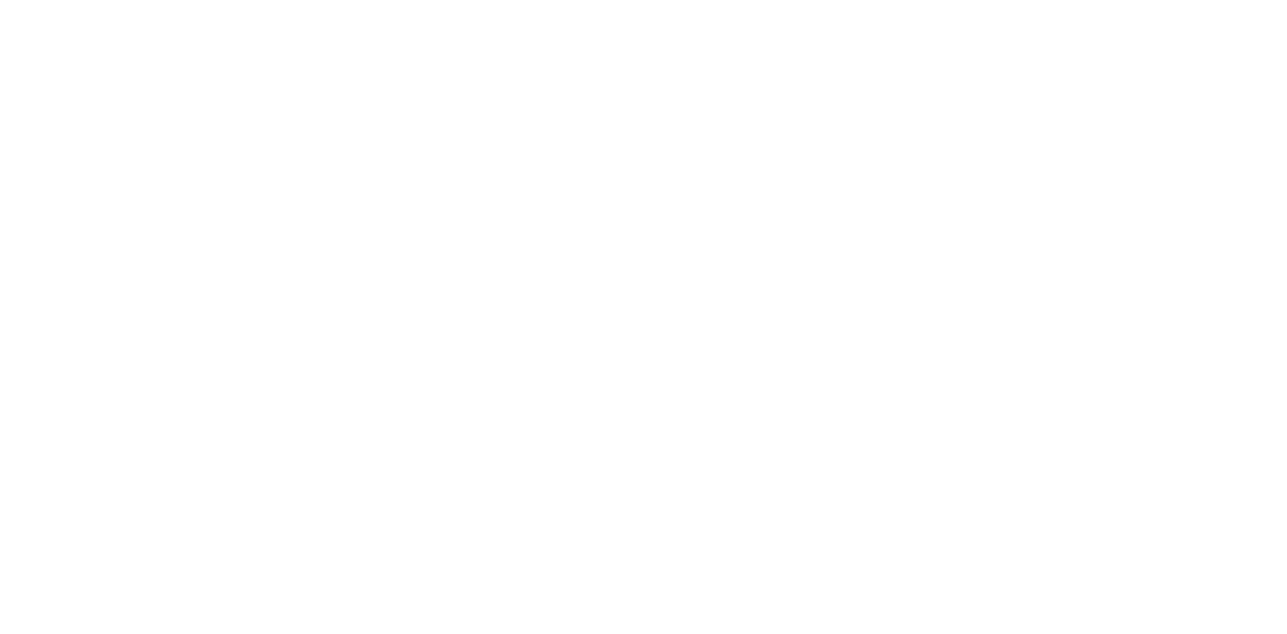
select select "*"
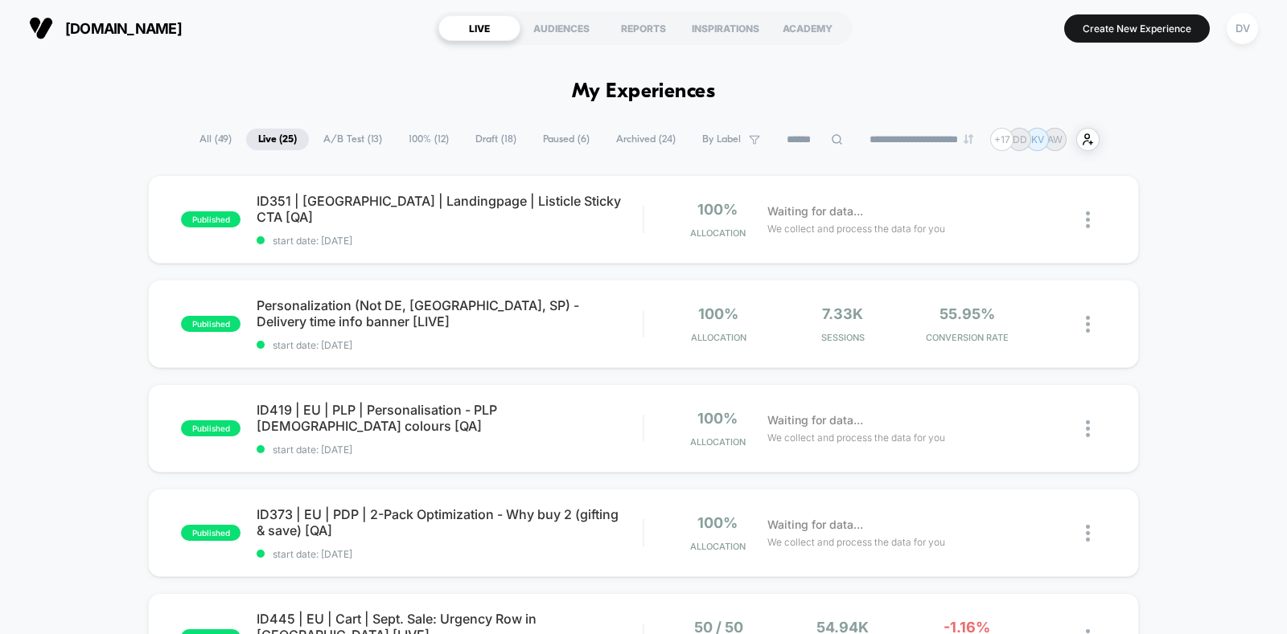
click at [831, 145] on icon at bounding box center [837, 139] width 12 height 12
type input "***"
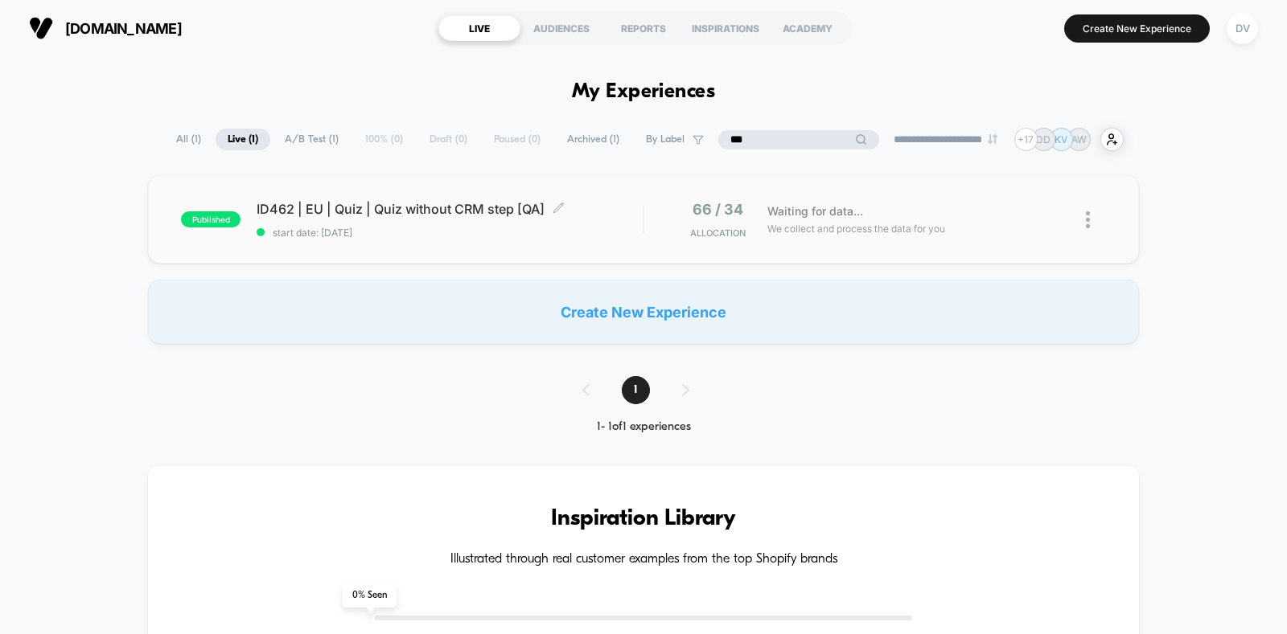
click at [404, 215] on span "ID462 | EU | Quiz | Quiz without CRM step [QA] Click to edit experience details" at bounding box center [449, 209] width 386 height 16
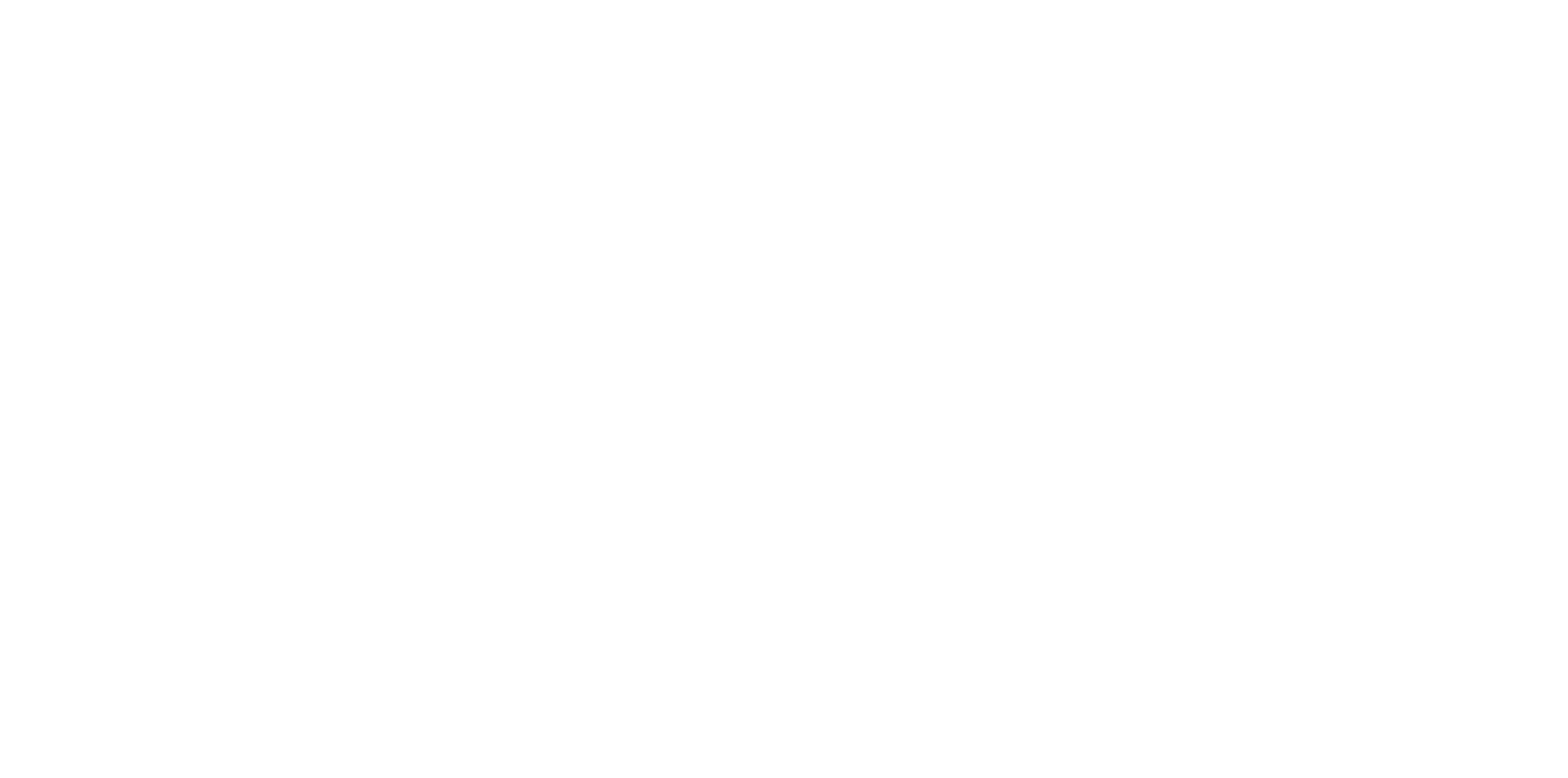
select select "*"
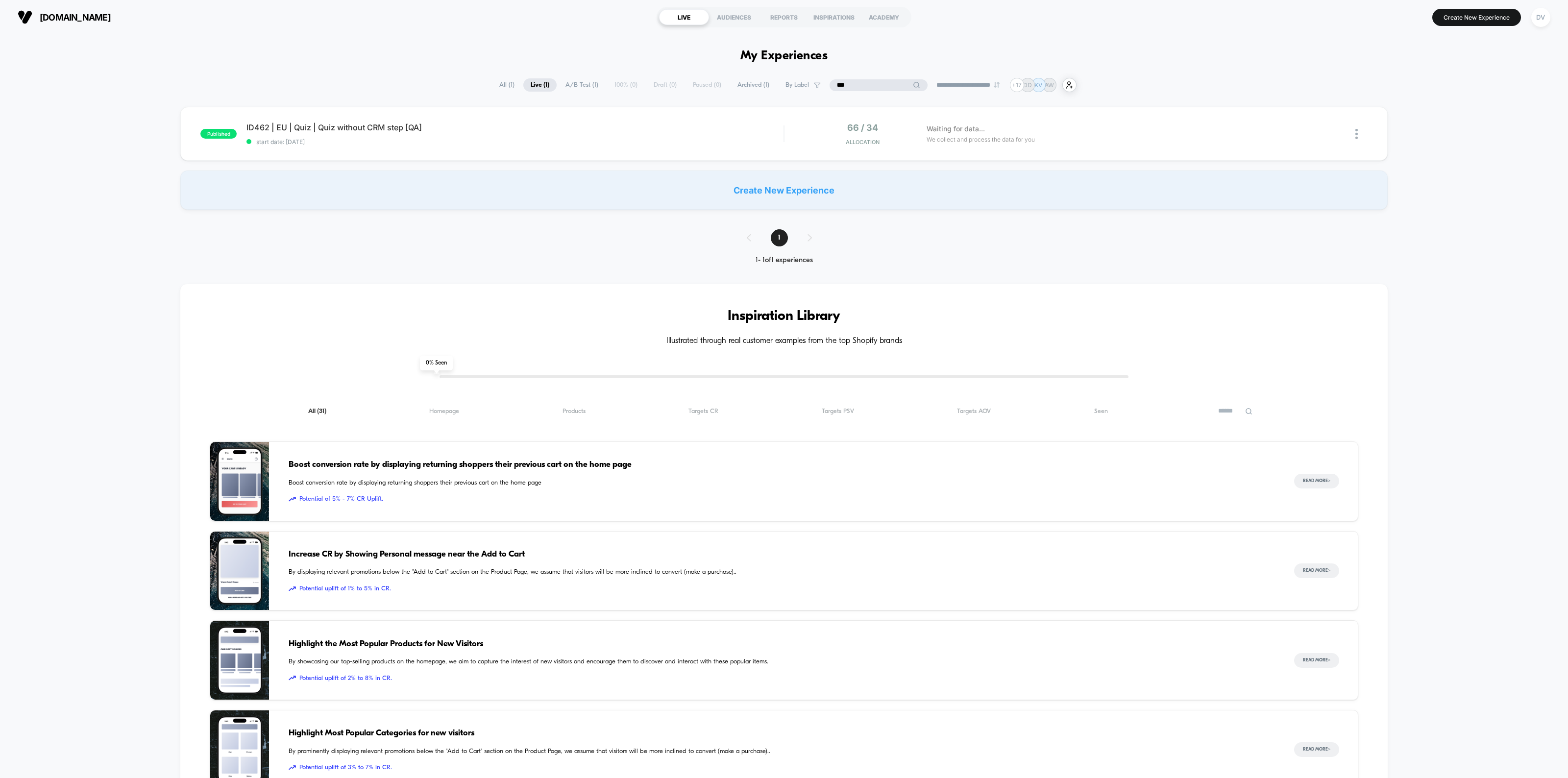
drag, startPoint x: 865, startPoint y: 86, endPoint x: 787, endPoint y: 83, distance: 78.1
click at [784, 83] on div "**********" at bounding box center [784, 85] width 584 height 14
